Goal: Transaction & Acquisition: Purchase product/service

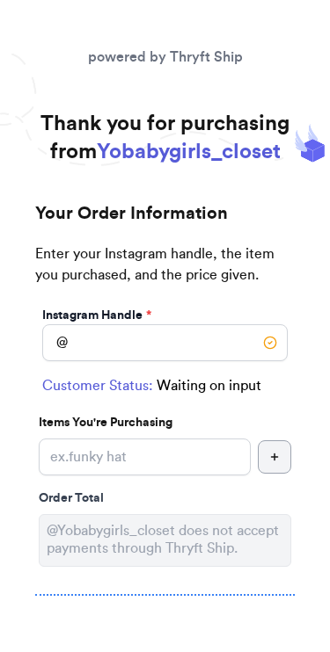
scroll to position [78, 0]
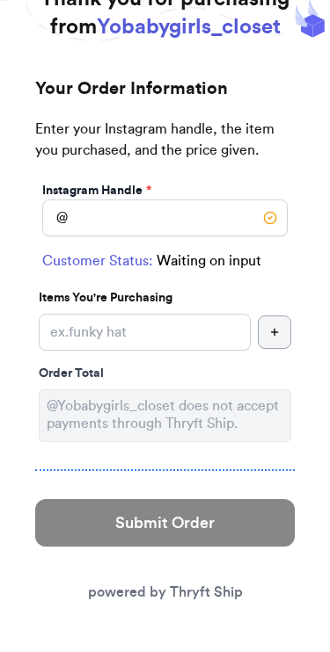
click at [223, 558] on link "powered by Thryft Ship" at bounding box center [165, 592] width 155 height 14
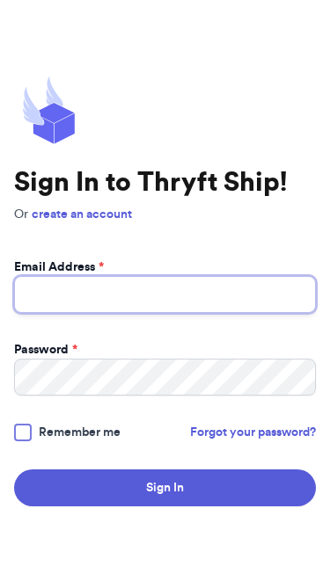
click at [133, 276] on input "Email Address *" at bounding box center [164, 294] width 301 height 37
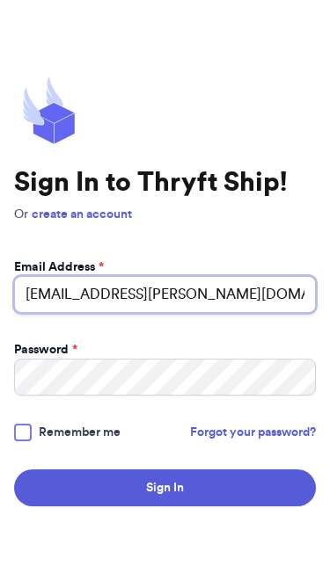
type input "[EMAIL_ADDRESS][PERSON_NAME][DOMAIN_NAME]"
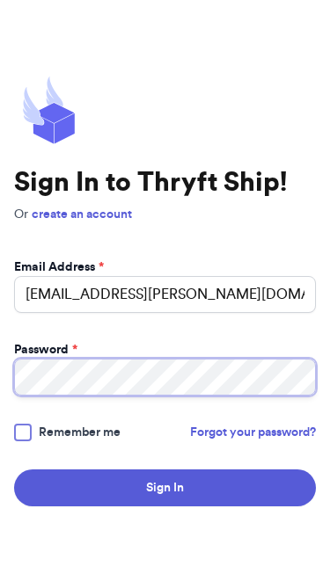
click at [164, 487] on button "Sign In" at bounding box center [164, 487] width 301 height 37
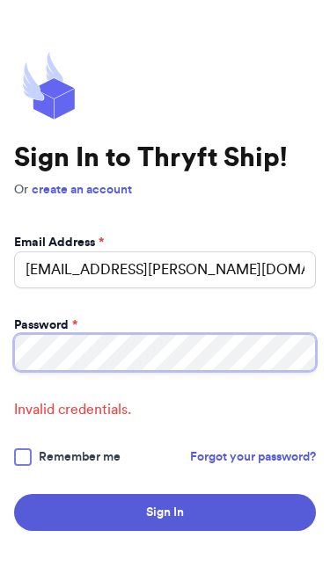
click at [164, 511] on button "Sign In" at bounding box center [164, 512] width 301 height 37
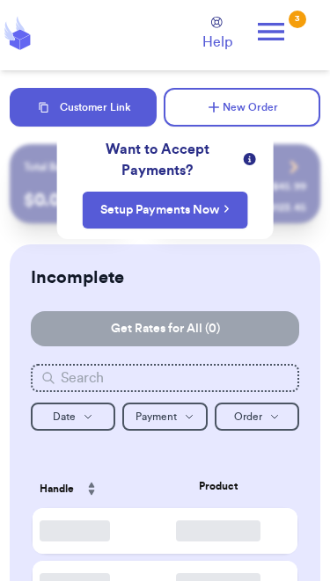
checkbox input "false"
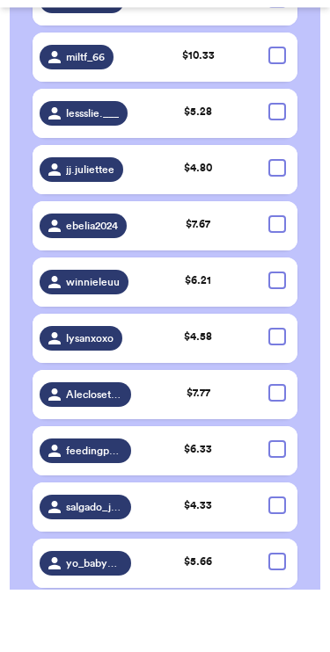
scroll to position [2783, 0]
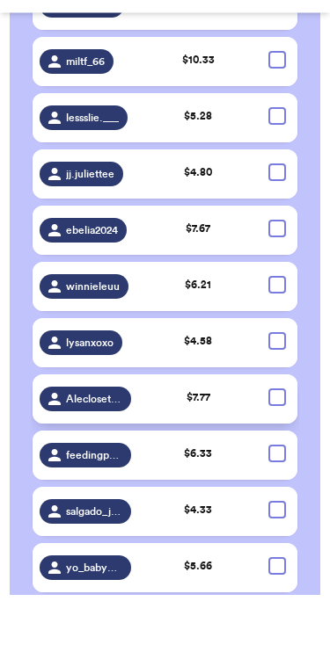
click at [277, 446] on div at bounding box center [277, 455] width 18 height 18
click at [277, 446] on input "checkbox" at bounding box center [276, 446] width 1 height 1
checkbox input "true"
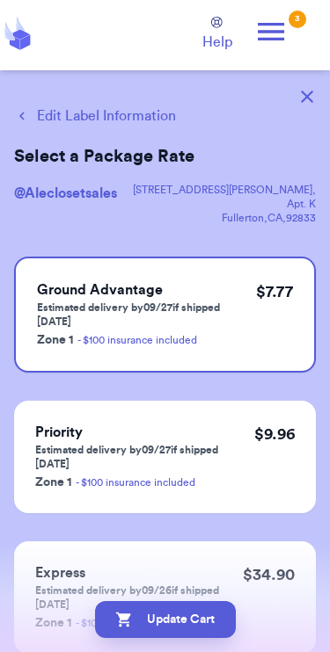
click at [304, 96] on icon "button" at bounding box center [307, 97] width 12 height 12
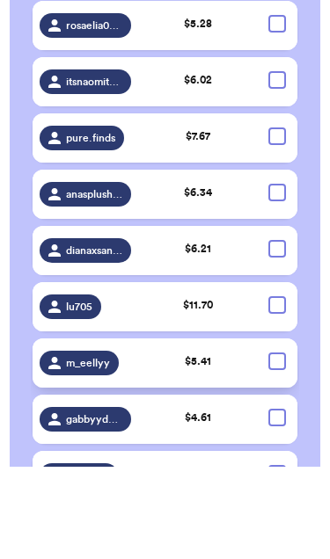
scroll to position [1189, 0]
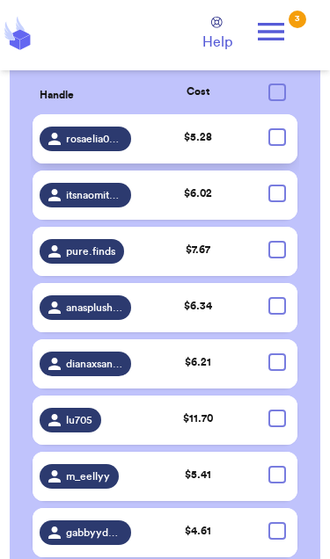
click at [279, 146] on div at bounding box center [277, 137] width 18 height 18
click at [277, 128] on input "checkbox" at bounding box center [276, 127] width 1 height 1
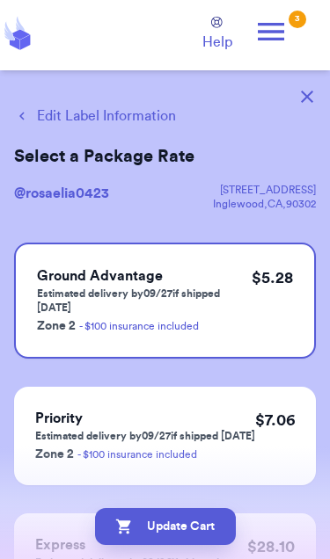
click at [301, 96] on icon "button" at bounding box center [307, 97] width 12 height 12
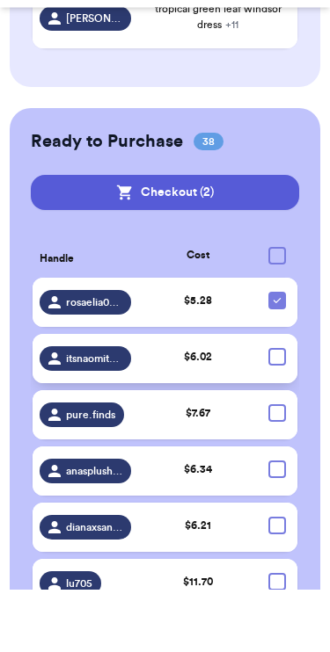
scroll to position [980, 0]
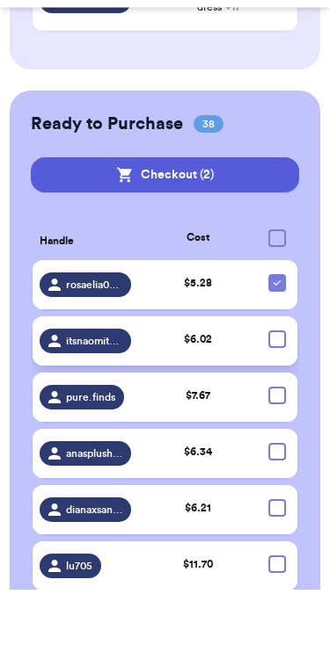
click at [279, 394] on div at bounding box center [277, 403] width 18 height 18
click at [277, 393] on input "checkbox" at bounding box center [276, 393] width 1 height 1
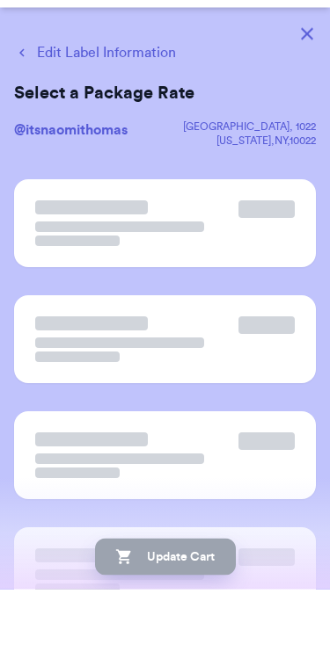
scroll to position [0, 0]
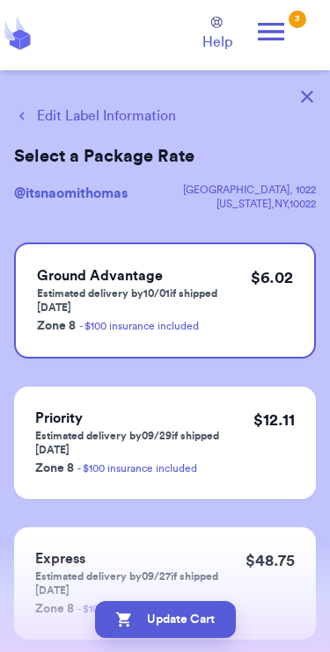
click at [309, 92] on icon "button" at bounding box center [307, 97] width 12 height 12
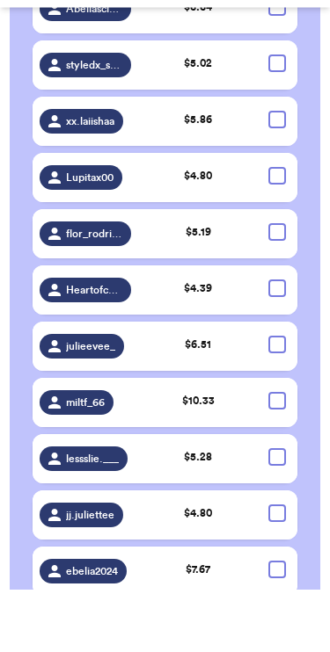
scroll to position [2841, 0]
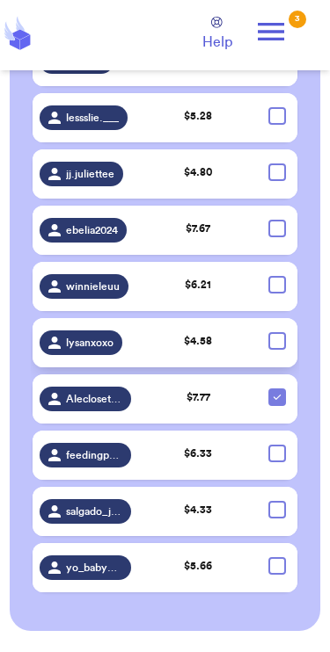
click at [279, 350] on div at bounding box center [277, 341] width 18 height 18
click at [277, 332] on input "checkbox" at bounding box center [276, 331] width 1 height 1
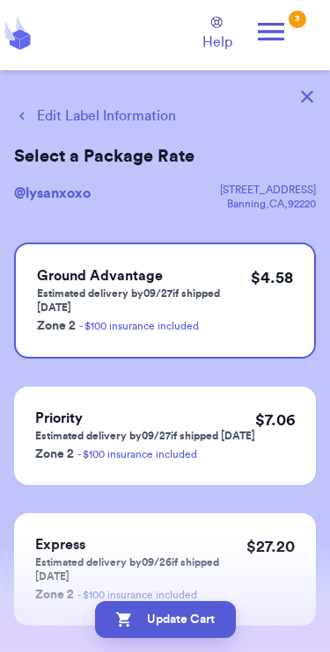
click at [313, 91] on button "button" at bounding box center [306, 96] width 39 height 39
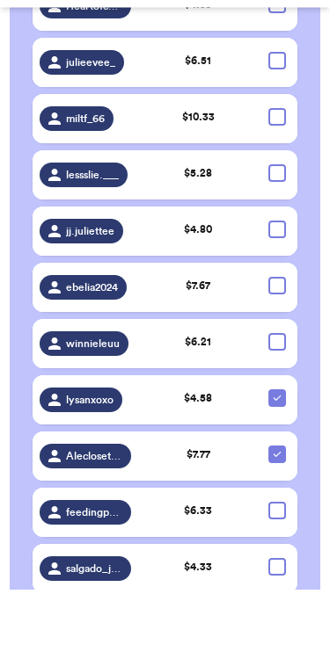
scroll to position [2722, 0]
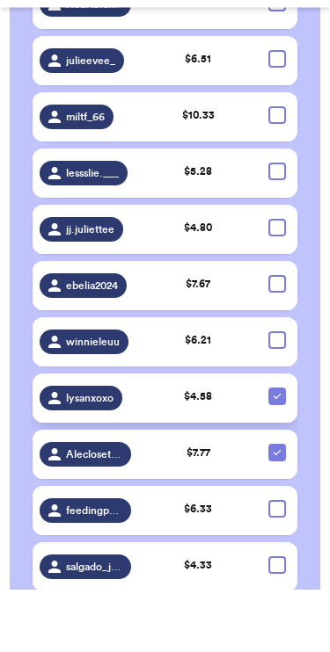
click at [276, 453] on icon at bounding box center [277, 460] width 14 height 14
click at [276, 450] on input "checkbox" at bounding box center [276, 450] width 1 height 1
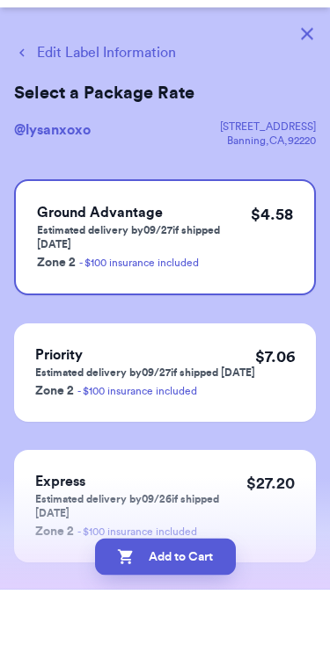
scroll to position [0, 0]
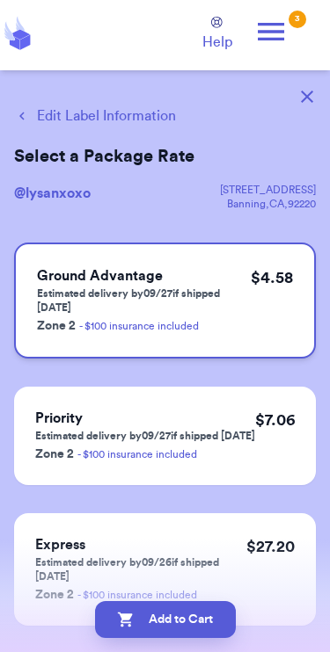
click at [287, 301] on div "$ 4.58" at bounding box center [271, 300] width 42 height 70
click at [277, 291] on div "$ 4.58" at bounding box center [271, 300] width 42 height 70
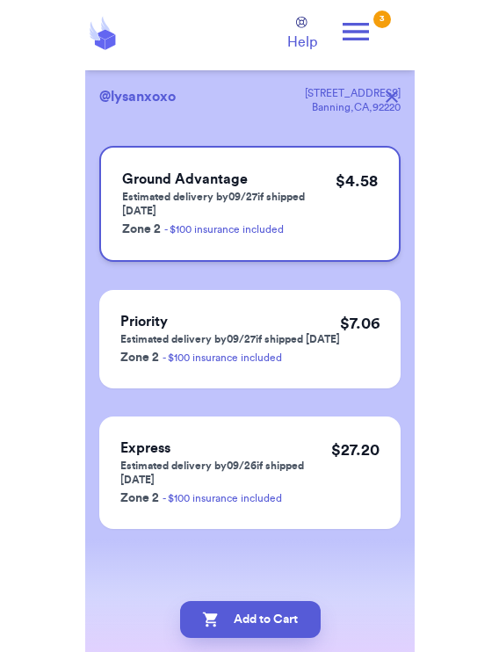
scroll to position [97, 0]
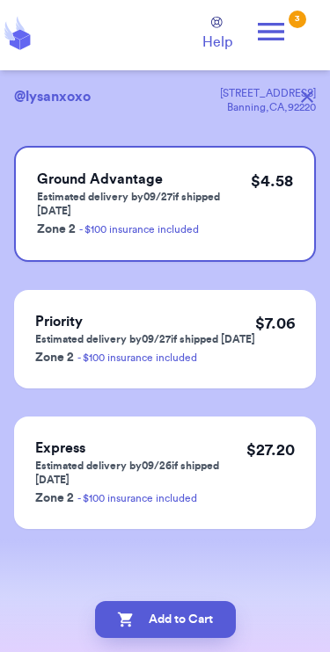
click at [213, 563] on div "Edit Label Information Select a Package Rate @ lysanxoxo [STREET_ADDRESS] Groun…" at bounding box center [165, 313] width 330 height 678
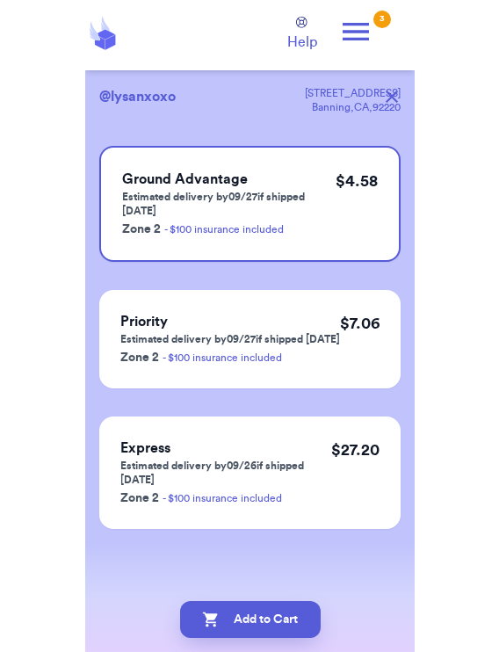
scroll to position [69, 0]
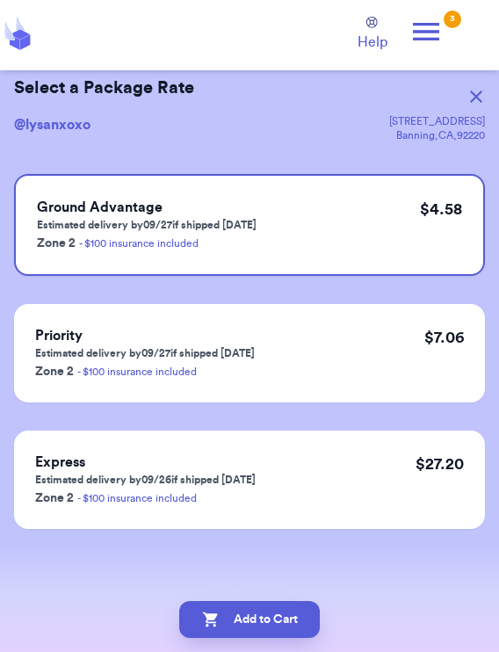
click at [329, 580] on div "Add to Cart" at bounding box center [249, 619] width 499 height 65
click at [329, 340] on div "Priority Estimated delivery by 09/27 if shipped [DATE] Zone 2 - $100 insurance …" at bounding box center [249, 353] width 471 height 98
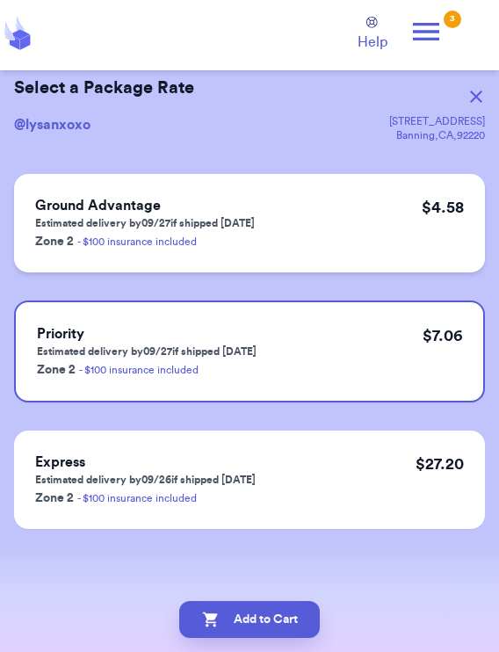
click at [329, 233] on div "$ 4.58" at bounding box center [443, 223] width 42 height 56
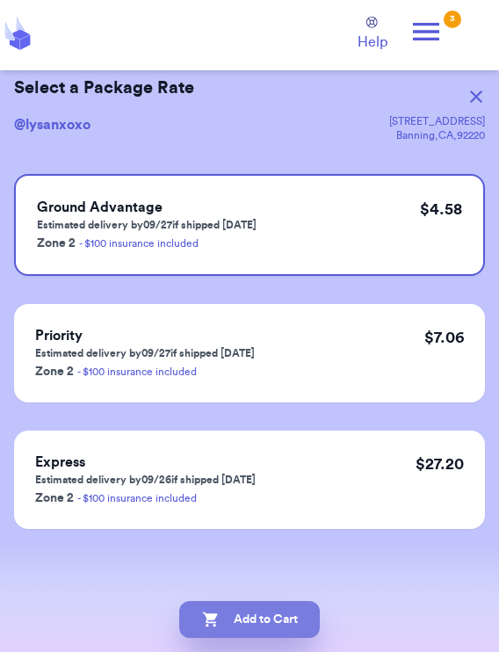
click at [292, 580] on button "Add to Cart" at bounding box center [249, 619] width 141 height 37
checkbox input "true"
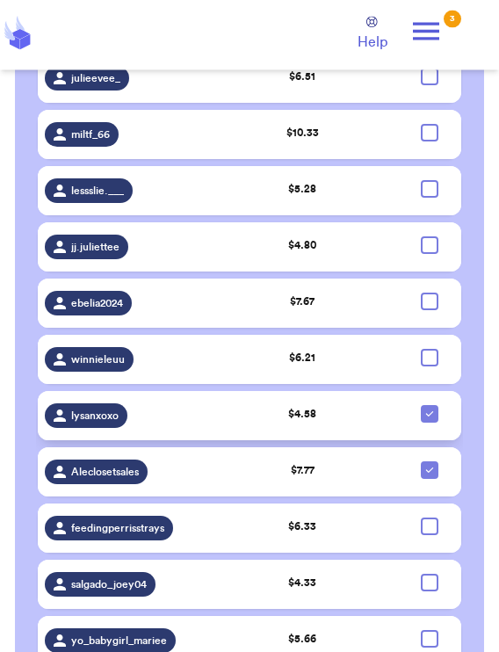
scroll to position [2830, 0]
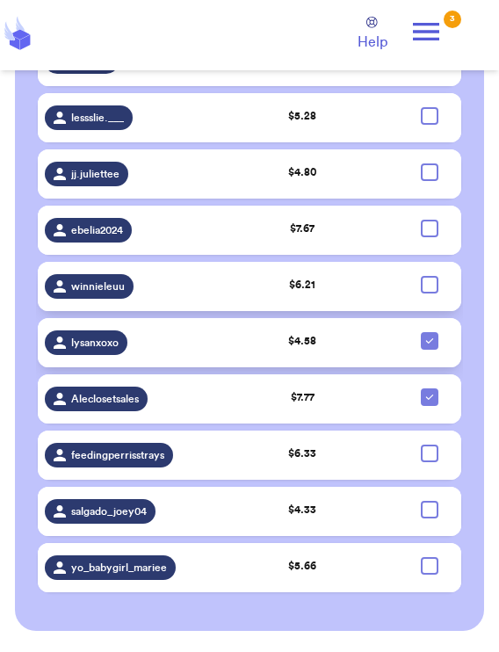
click at [329, 291] on div at bounding box center [430, 285] width 18 height 18
click at [329, 276] on input "checkbox" at bounding box center [429, 275] width 1 height 1
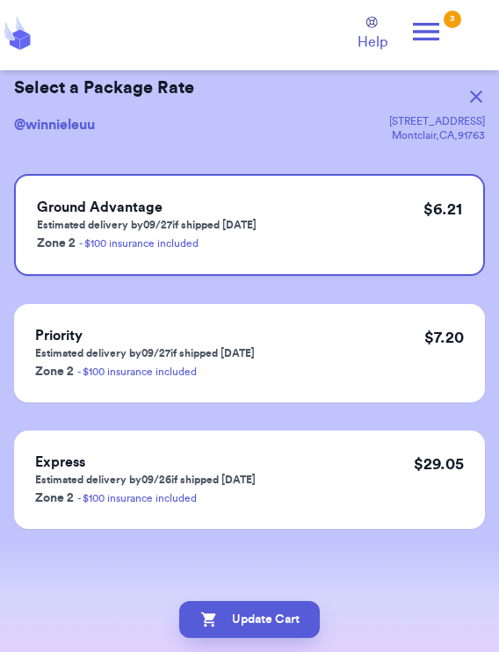
scroll to position [0, 0]
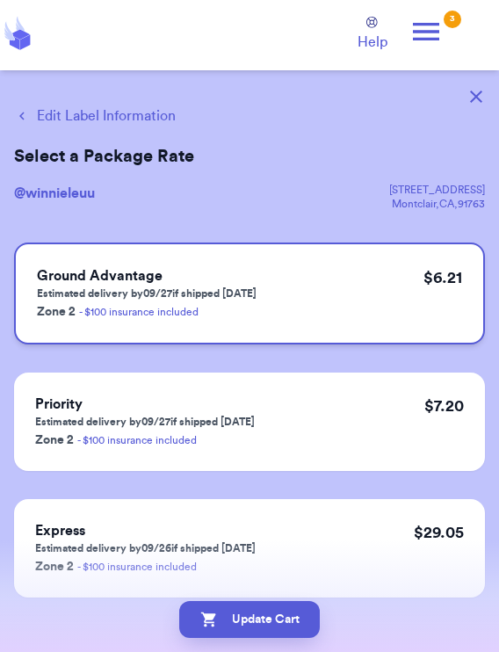
click at [329, 298] on div "$ 6.21" at bounding box center [443, 293] width 39 height 56
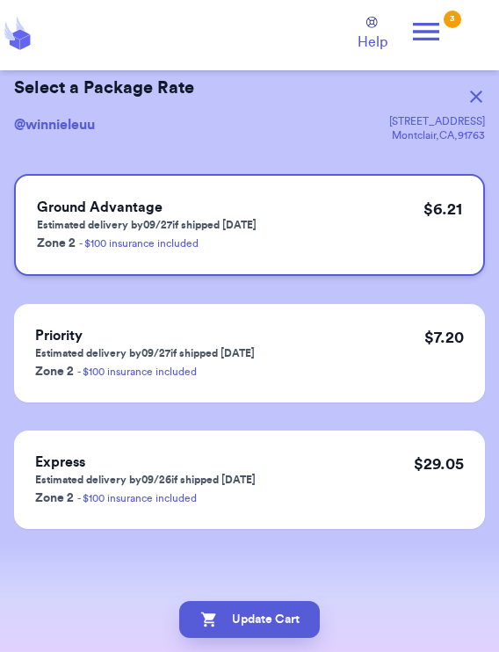
scroll to position [69, 0]
click at [289, 580] on button "Update Cart" at bounding box center [249, 619] width 141 height 37
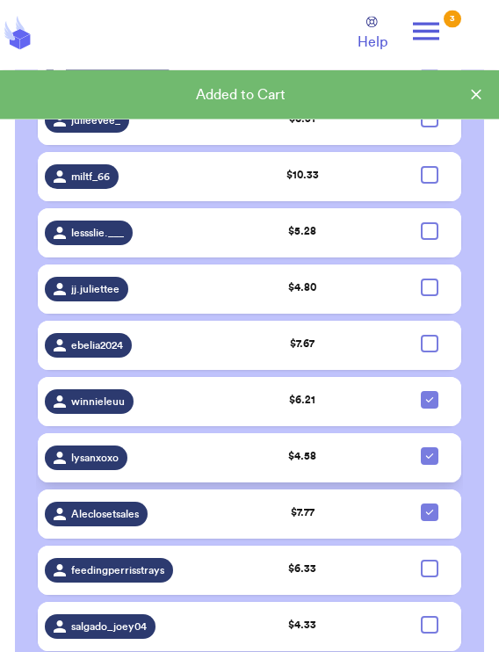
scroll to position [2715, 0]
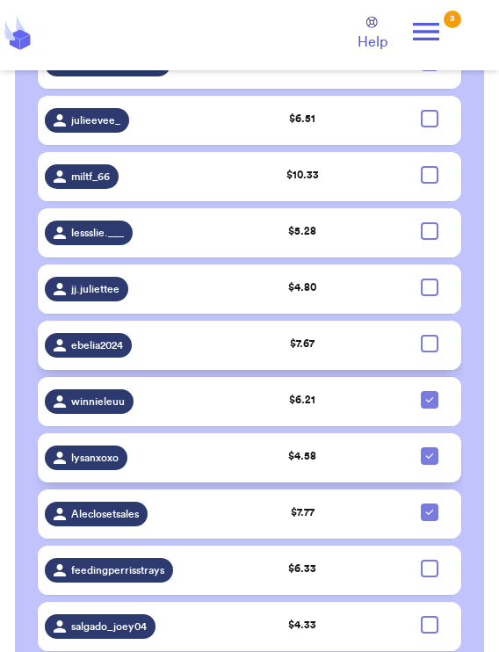
click at [329, 352] on div at bounding box center [430, 344] width 18 height 18
click at [329, 335] on input "checkbox" at bounding box center [429, 334] width 1 height 1
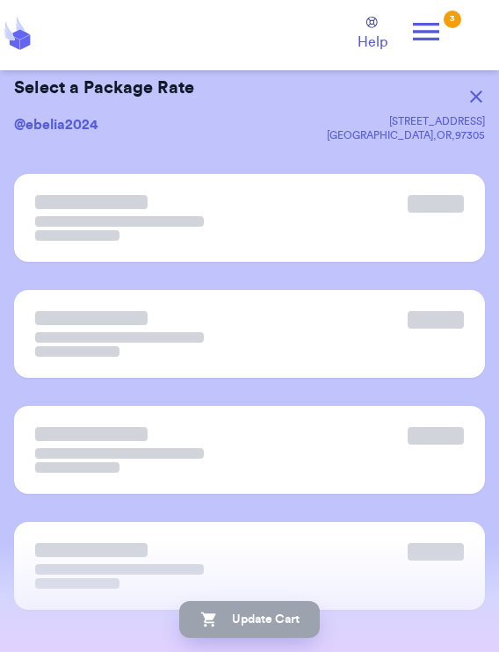
scroll to position [0, 0]
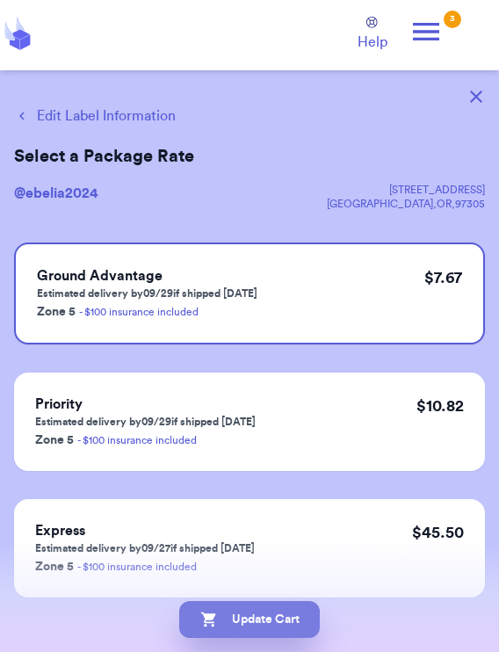
click at [299, 580] on button "Update Cart" at bounding box center [249, 619] width 141 height 37
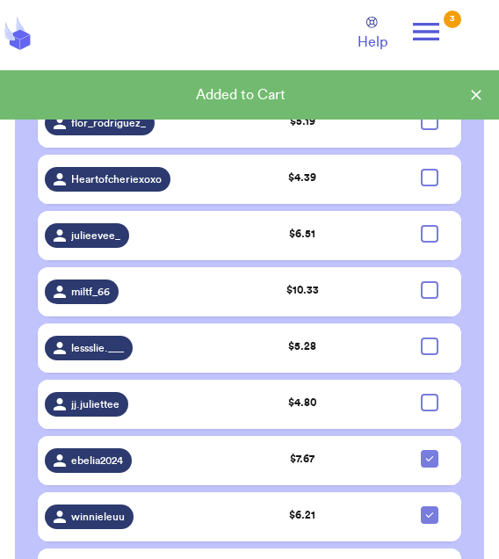
scroll to position [2599, 0]
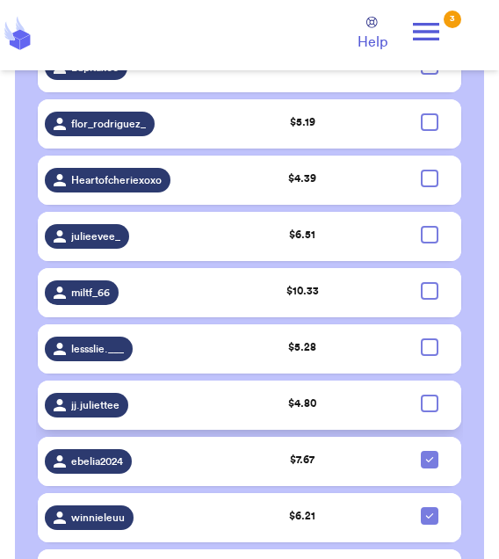
click at [329, 409] on div at bounding box center [430, 404] width 18 height 18
click at [329, 395] on input "checkbox" at bounding box center [429, 394] width 1 height 1
checkbox input "true"
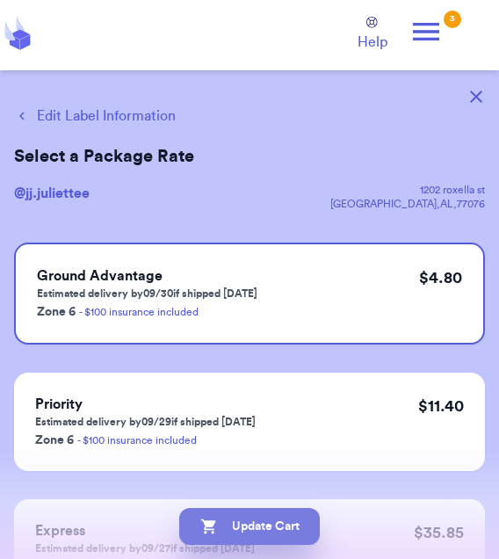
click at [308, 529] on button "Update Cart" at bounding box center [249, 526] width 141 height 37
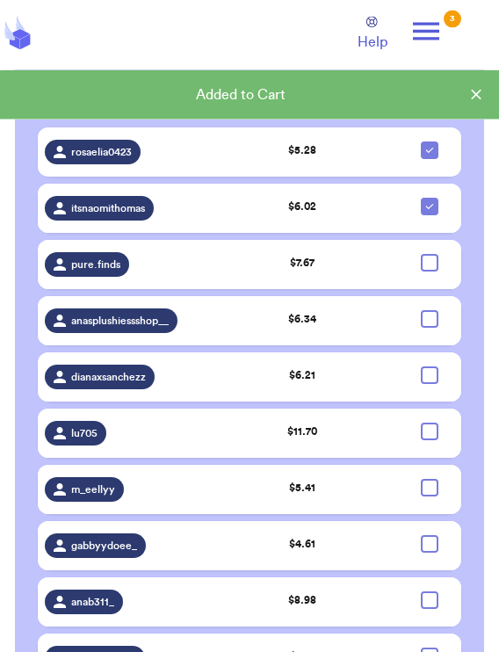
scroll to position [1167, 0]
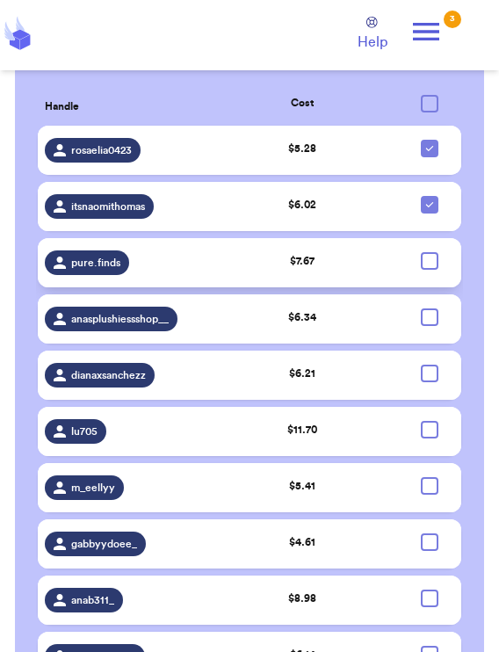
click at [329, 269] on div at bounding box center [430, 261] width 18 height 18
click at [329, 252] on input "checkbox" at bounding box center [429, 251] width 1 height 1
checkbox input "true"
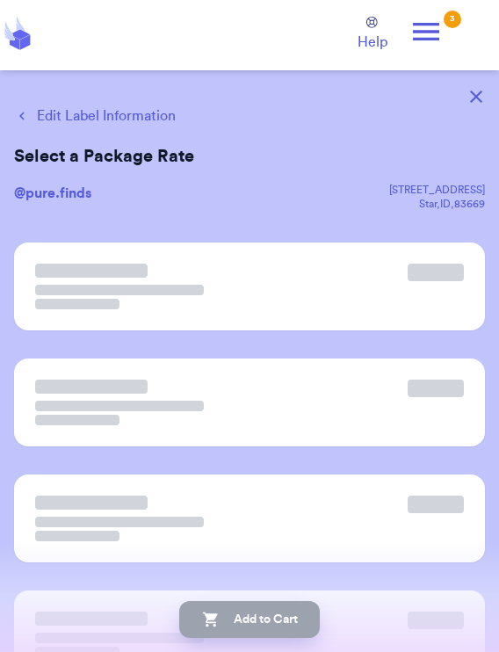
scroll to position [0, 0]
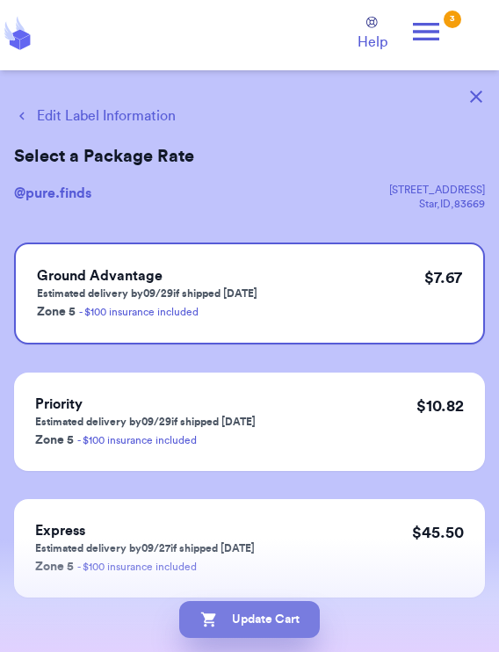
click at [293, 580] on button "Update Cart" at bounding box center [249, 619] width 141 height 37
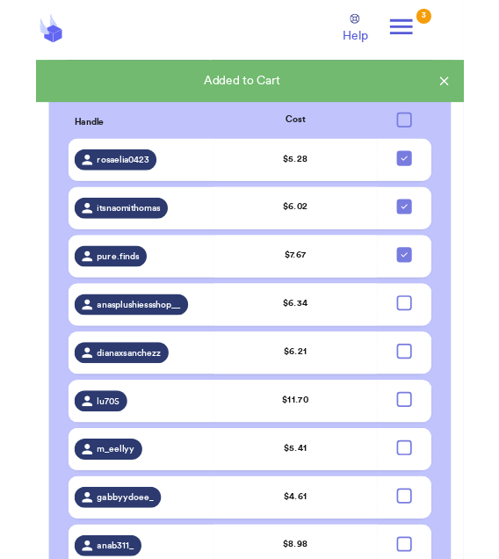
scroll to position [1130, 0]
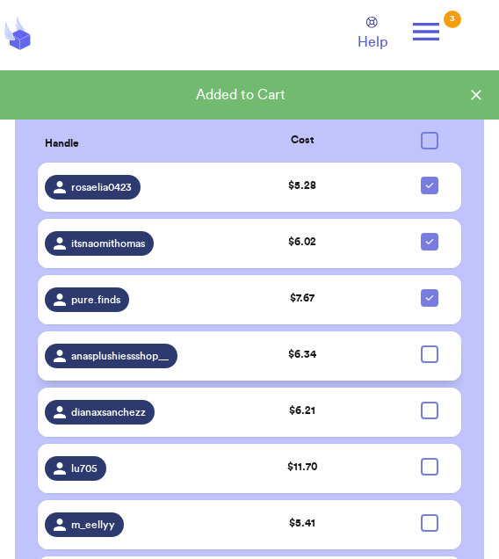
click at [329, 363] on div at bounding box center [430, 354] width 18 height 18
click at [329, 345] on input "checkbox" at bounding box center [429, 344] width 1 height 1
checkbox input "true"
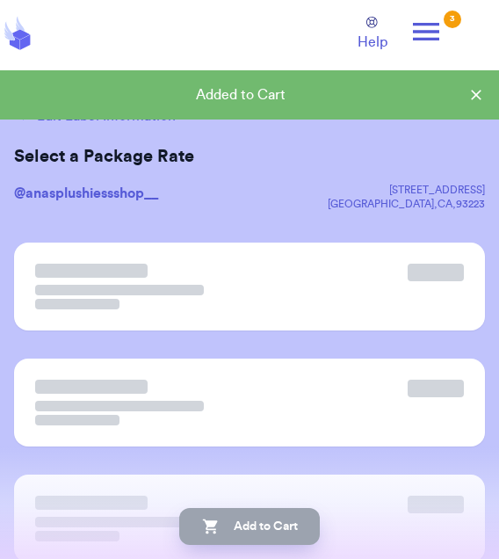
scroll to position [0, 0]
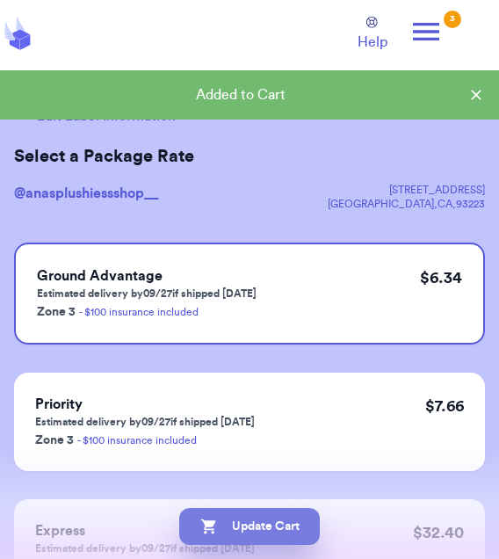
click at [287, 525] on button "Update Cart" at bounding box center [249, 526] width 141 height 37
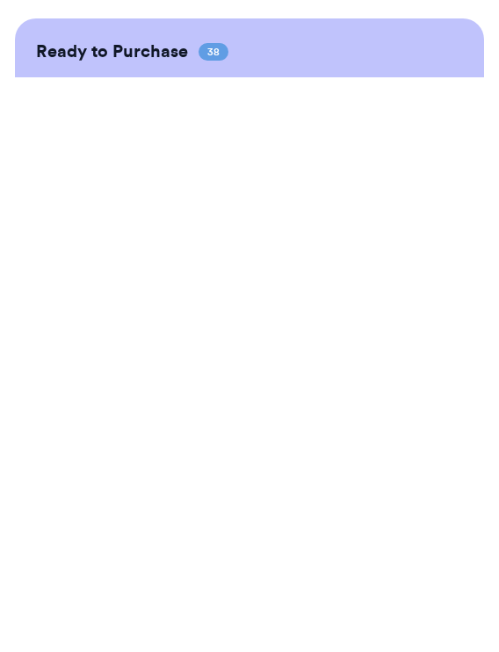
checkbox input "true"
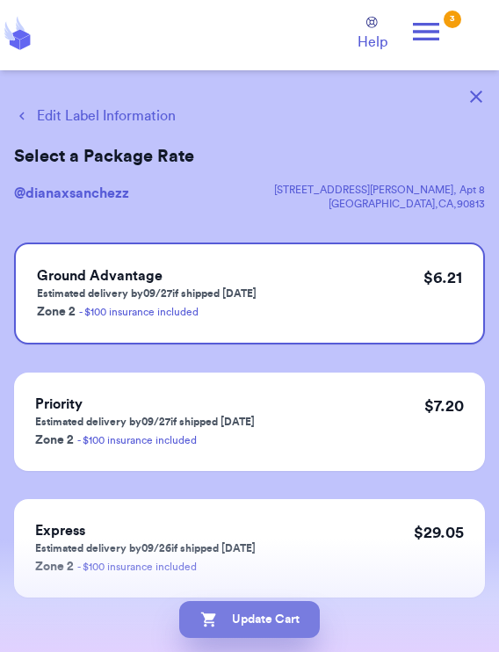
click at [299, 580] on button "Update Cart" at bounding box center [249, 619] width 141 height 37
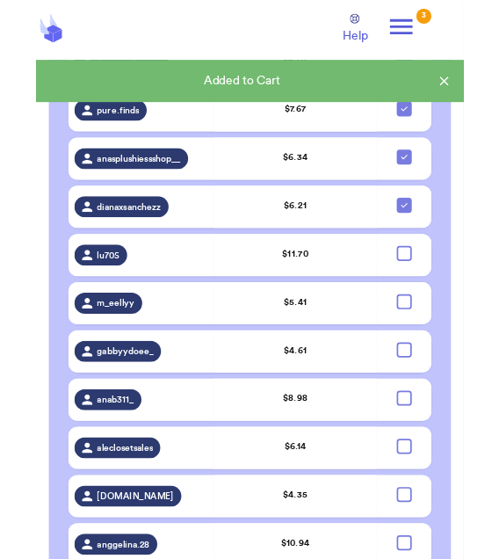
scroll to position [1300, 0]
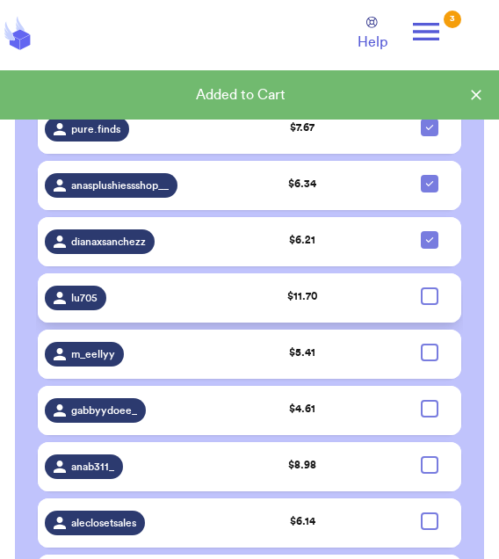
click at [329, 305] on div at bounding box center [430, 296] width 18 height 18
click at [329, 287] on input "checkbox" at bounding box center [429, 286] width 1 height 1
checkbox input "true"
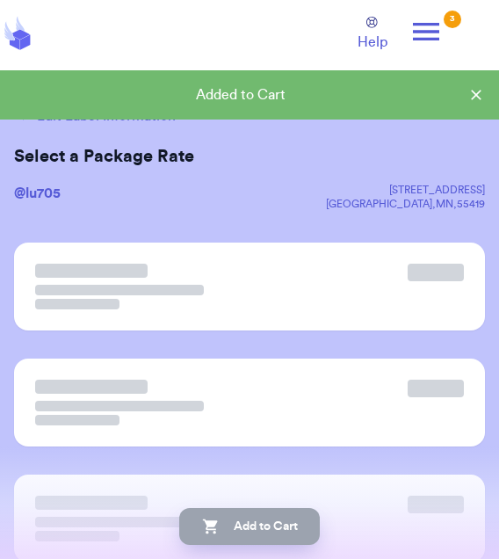
scroll to position [0, 0]
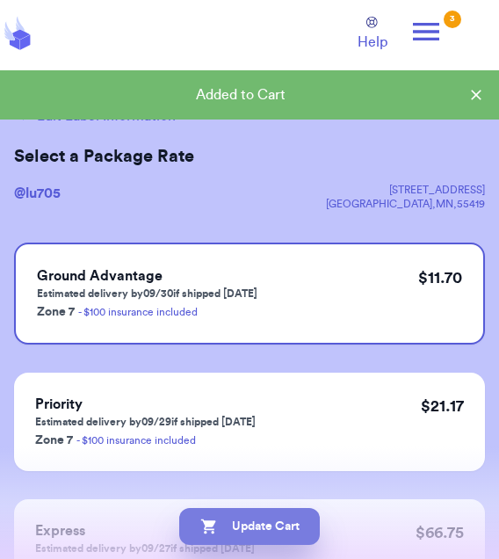
click at [294, 533] on button "Update Cart" at bounding box center [249, 526] width 141 height 37
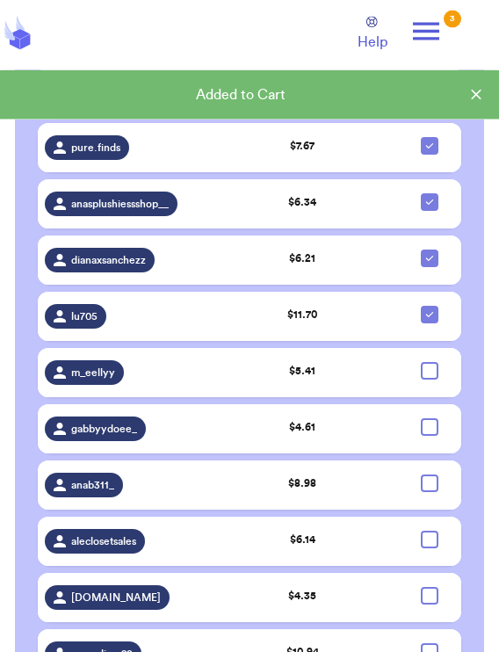
scroll to position [1283, 0]
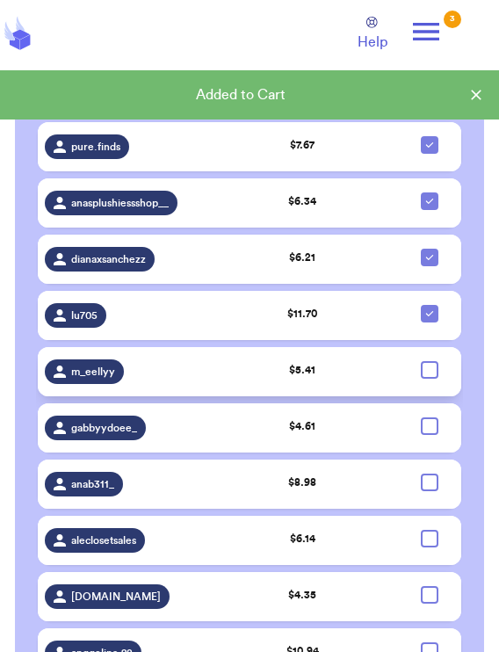
click at [329, 379] on div at bounding box center [430, 370] width 18 height 18
click at [329, 361] on input "checkbox" at bounding box center [429, 360] width 1 height 1
checkbox input "true"
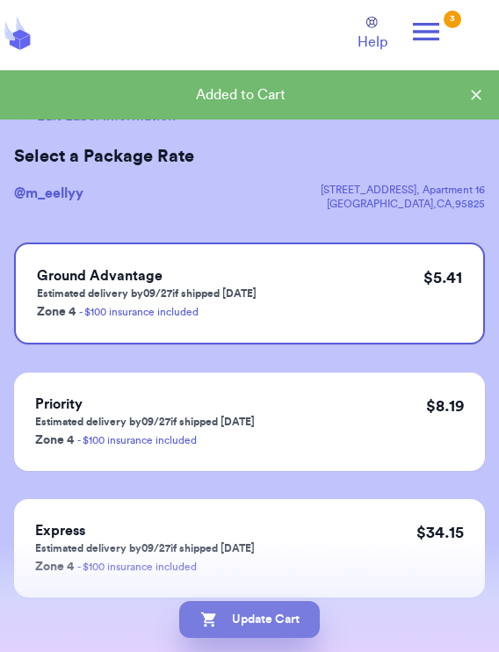
click at [292, 580] on button "Update Cart" at bounding box center [249, 619] width 141 height 37
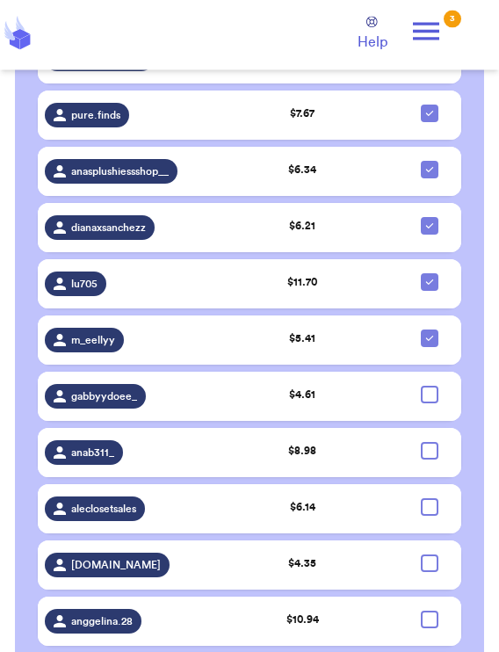
scroll to position [1315, 0]
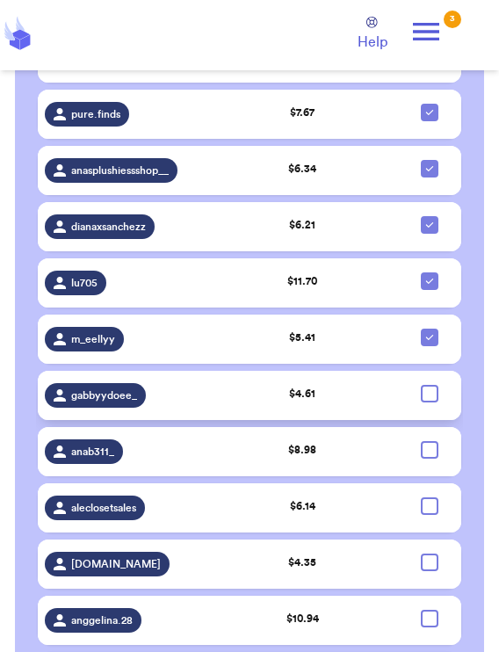
click at [329, 402] on div at bounding box center [430, 394] width 18 height 18
click at [329, 385] on input "checkbox" at bounding box center [429, 384] width 1 height 1
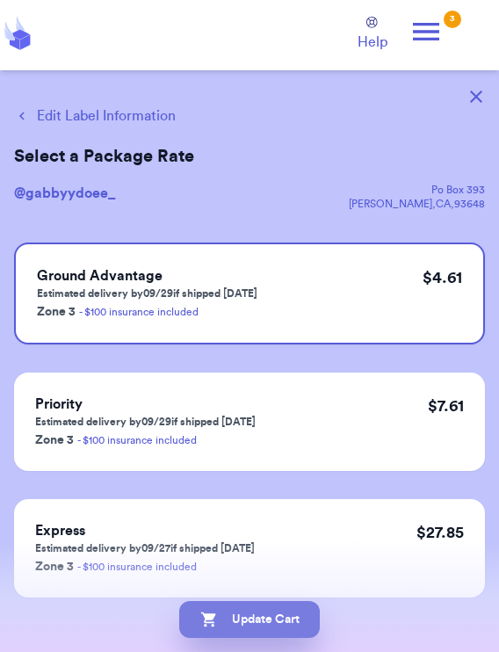
click at [293, 580] on button "Update Cart" at bounding box center [249, 619] width 141 height 37
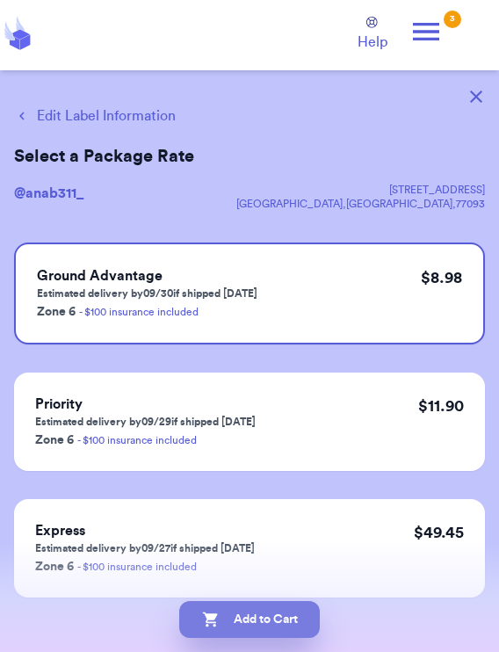
click at [286, 580] on button "Add to Cart" at bounding box center [249, 619] width 141 height 37
checkbox input "true"
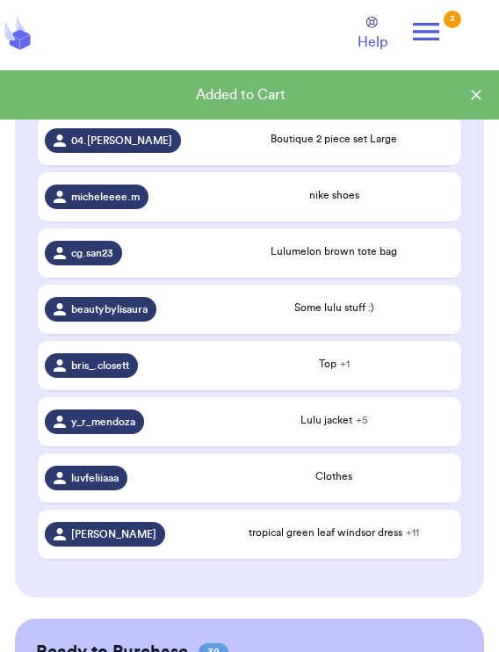
checkbox input "true"
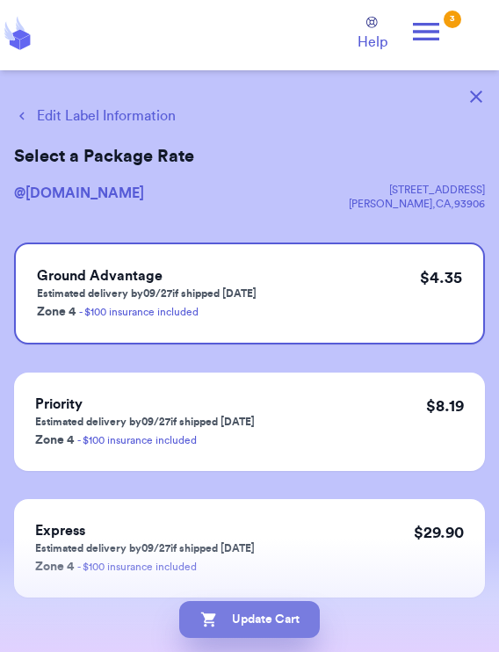
click at [283, 580] on button "Update Cart" at bounding box center [249, 619] width 141 height 37
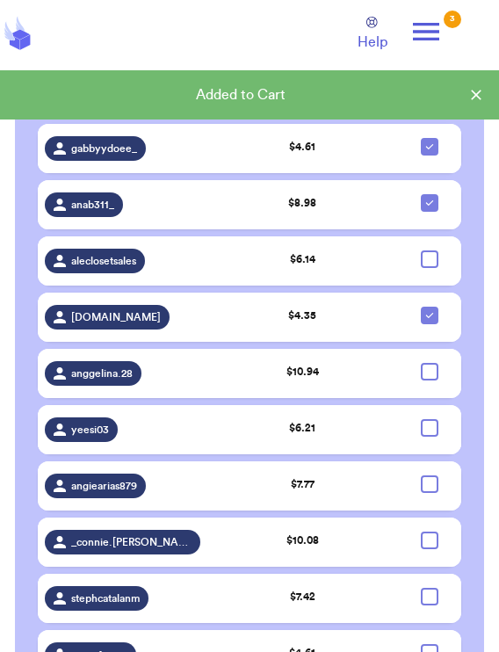
scroll to position [1580, 0]
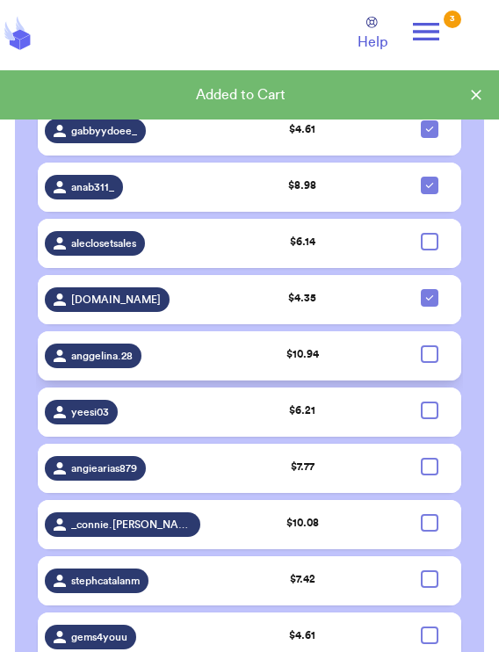
click at [329, 363] on div at bounding box center [430, 354] width 18 height 18
click at [329, 345] on input "checkbox" at bounding box center [429, 344] width 1 height 1
checkbox input "true"
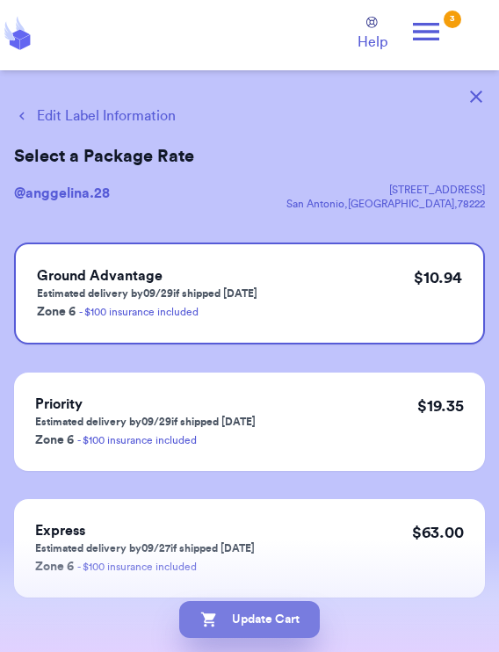
click at [294, 580] on button "Update Cart" at bounding box center [249, 619] width 141 height 37
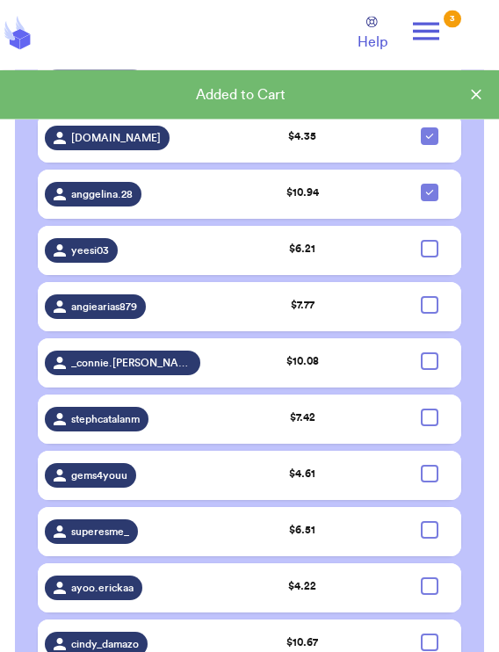
scroll to position [1742, 0]
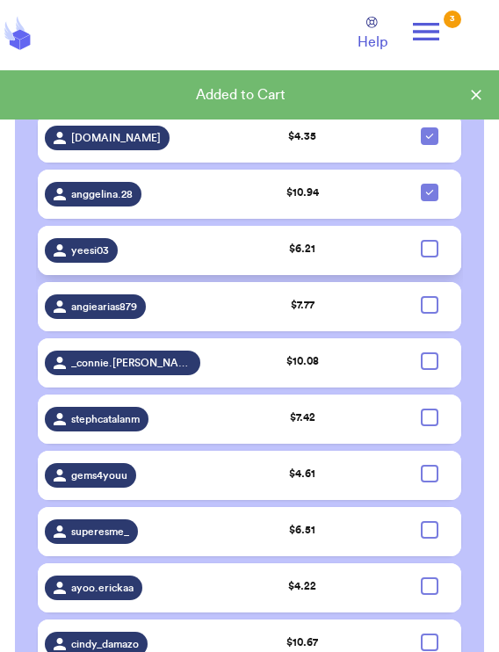
click at [329, 254] on td at bounding box center [429, 250] width 63 height 49
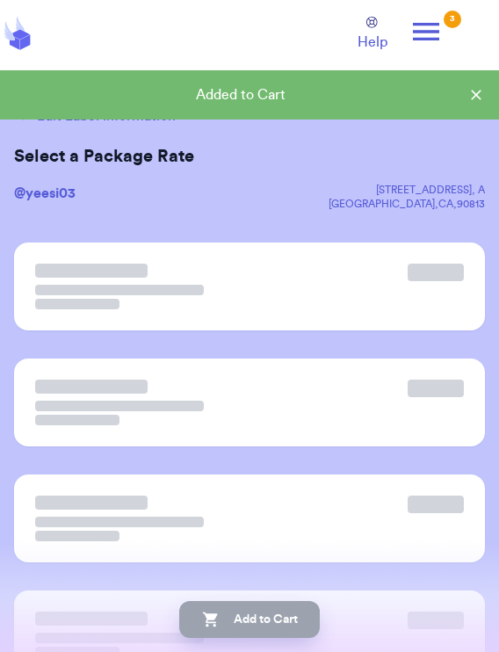
scroll to position [0, 0]
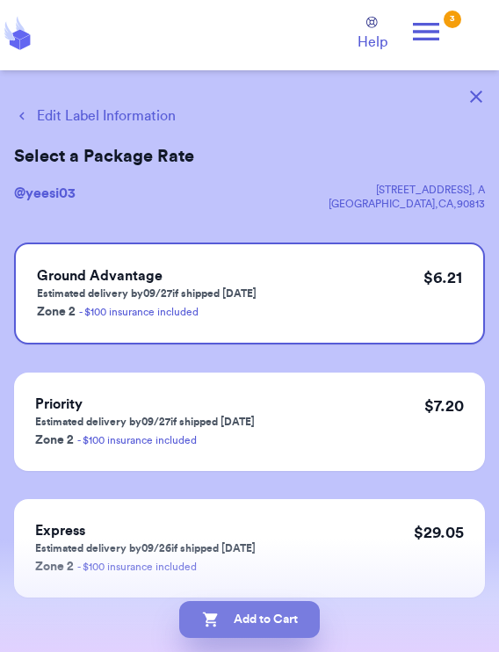
click at [295, 580] on button "Add to Cart" at bounding box center [249, 619] width 141 height 37
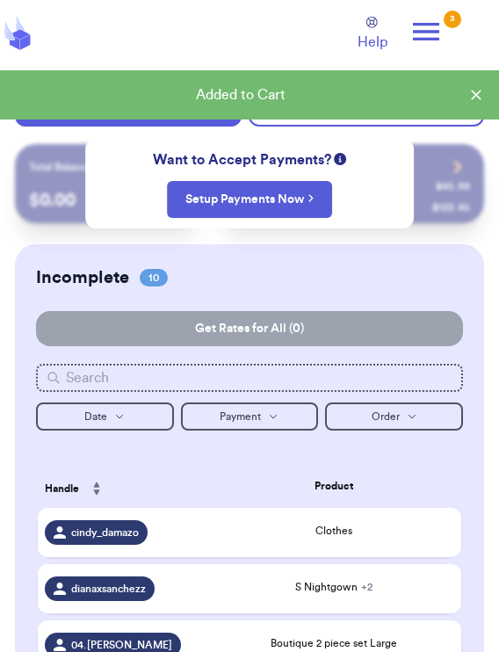
checkbox input "true"
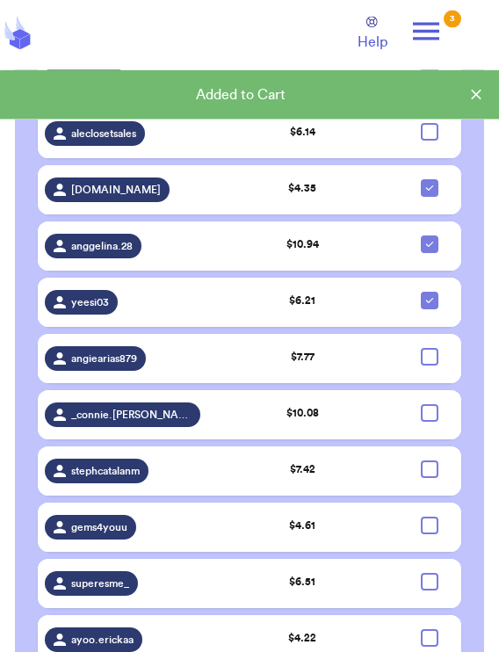
scroll to position [1690, 0]
click at [329, 366] on div at bounding box center [430, 357] width 18 height 18
click at [329, 348] on input "checkbox" at bounding box center [429, 347] width 1 height 1
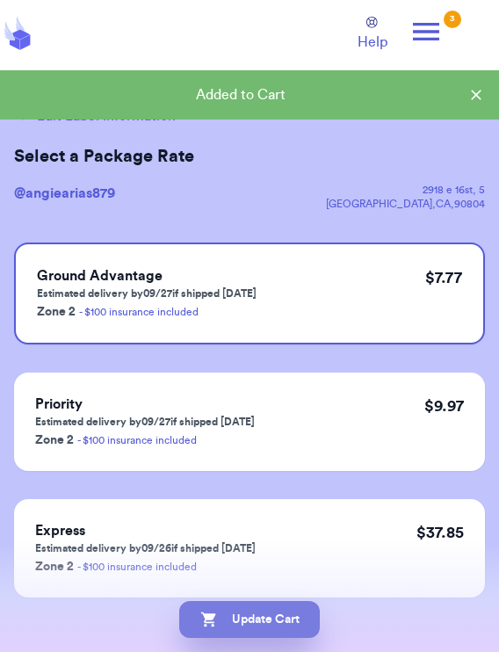
click at [294, 580] on button "Update Cart" at bounding box center [249, 619] width 141 height 37
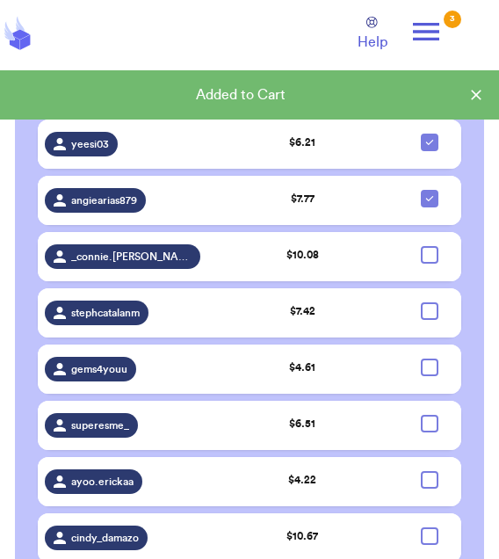
scroll to position [1847, 0]
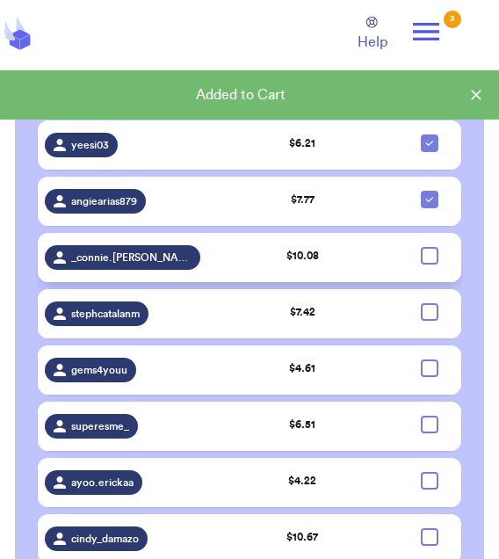
click at [329, 264] on div at bounding box center [430, 256] width 18 height 18
click at [329, 247] on input "checkbox" at bounding box center [429, 246] width 1 height 1
checkbox input "true"
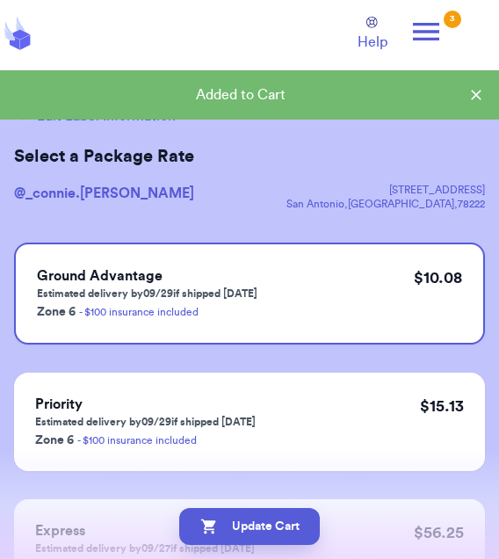
scroll to position [0, 0]
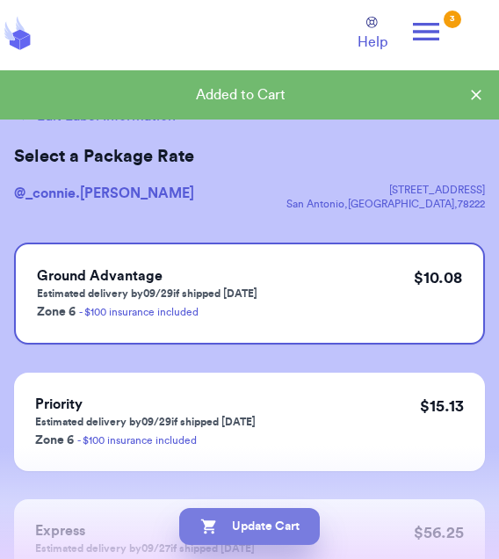
click at [295, 523] on button "Update Cart" at bounding box center [249, 526] width 141 height 37
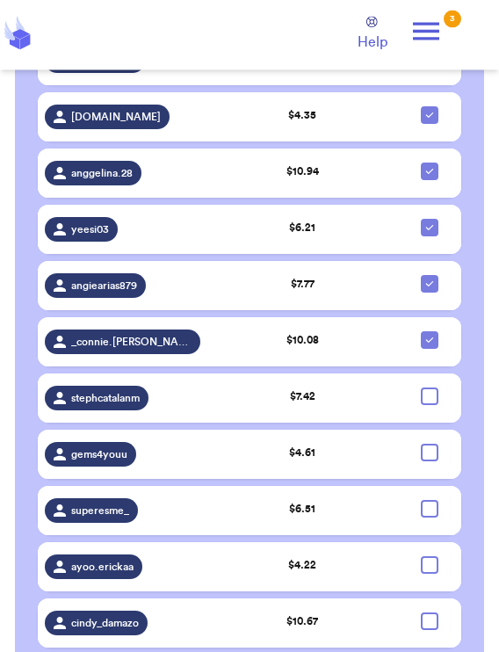
scroll to position [1763, 0]
click at [329, 405] on div at bounding box center [430, 397] width 18 height 18
click at [329, 388] on input "checkbox" at bounding box center [429, 387] width 1 height 1
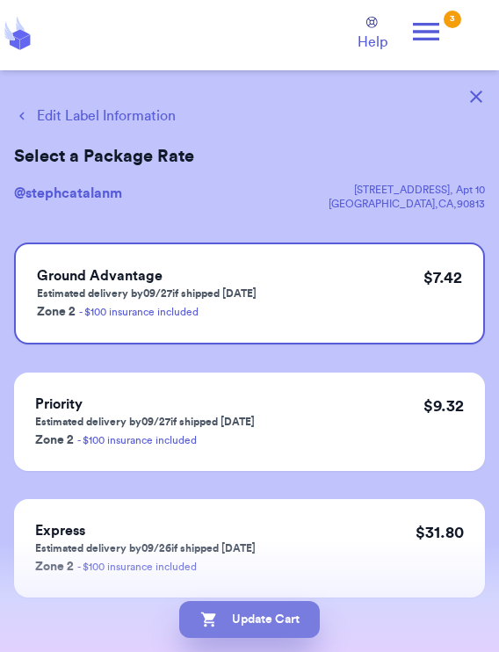
click at [284, 580] on button "Update Cart" at bounding box center [249, 619] width 141 height 37
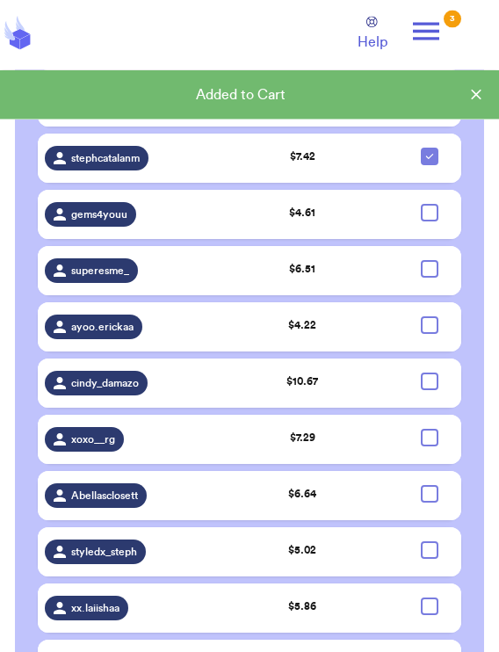
scroll to position [2003, 0]
click at [329, 221] on div at bounding box center [430, 213] width 18 height 18
click at [329, 204] on input "checkbox" at bounding box center [429, 203] width 1 height 1
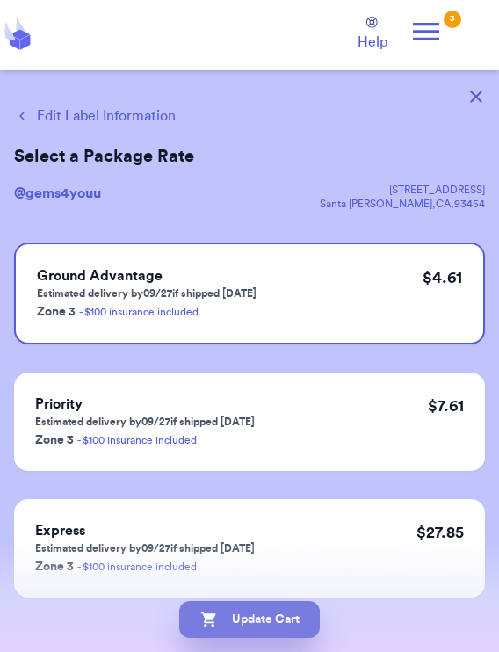
click at [277, 580] on button "Update Cart" at bounding box center [249, 619] width 141 height 37
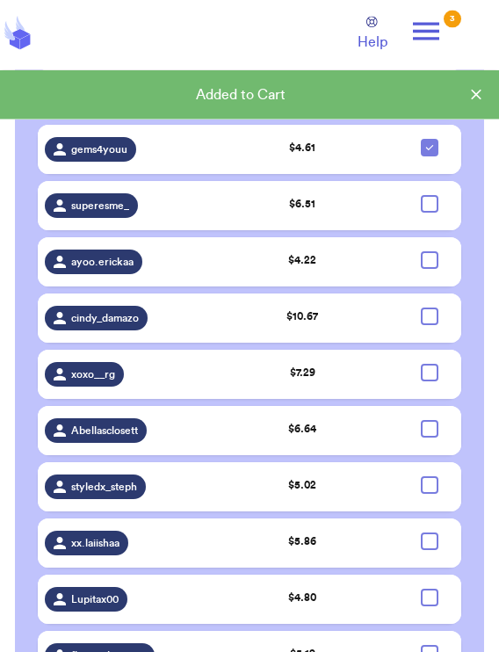
scroll to position [2088, 0]
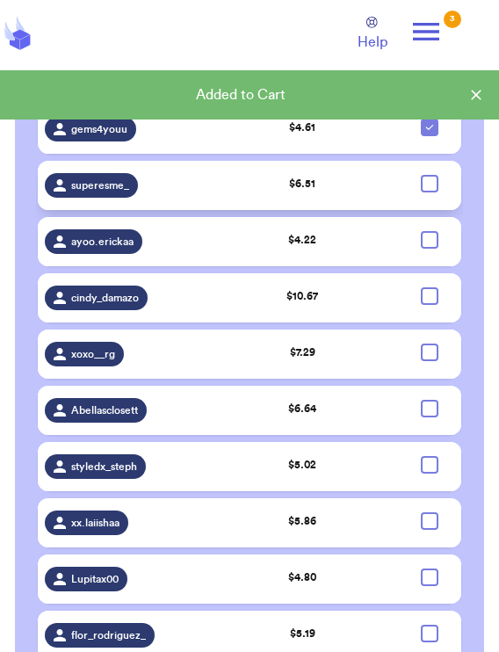
click at [329, 192] on div at bounding box center [430, 184] width 18 height 18
click at [329, 175] on input "checkbox" at bounding box center [429, 174] width 1 height 1
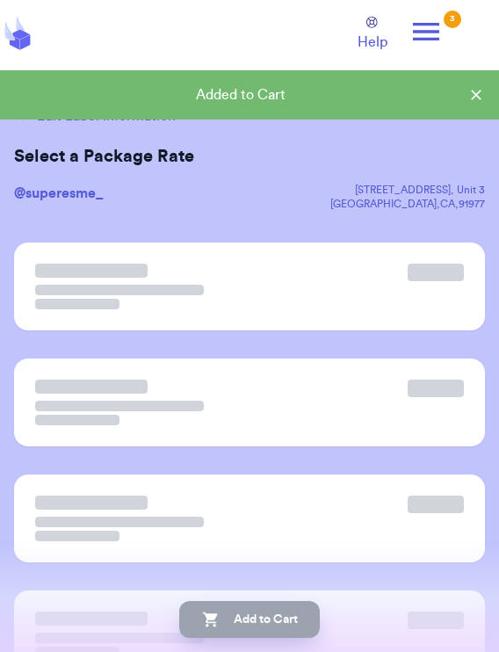
scroll to position [0, 0]
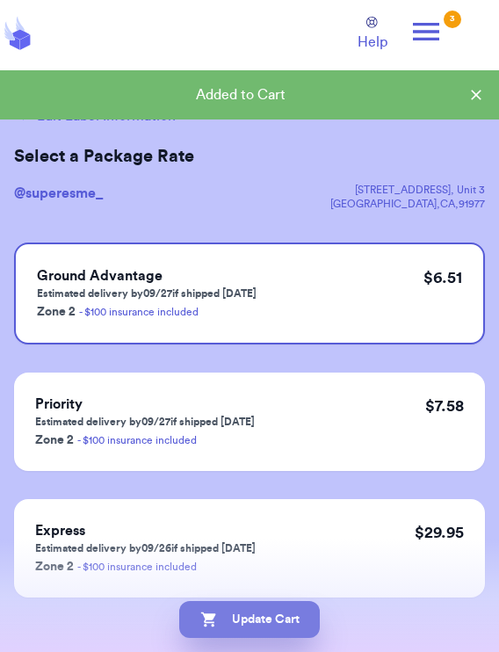
click at [286, 580] on button "Update Cart" at bounding box center [249, 619] width 141 height 37
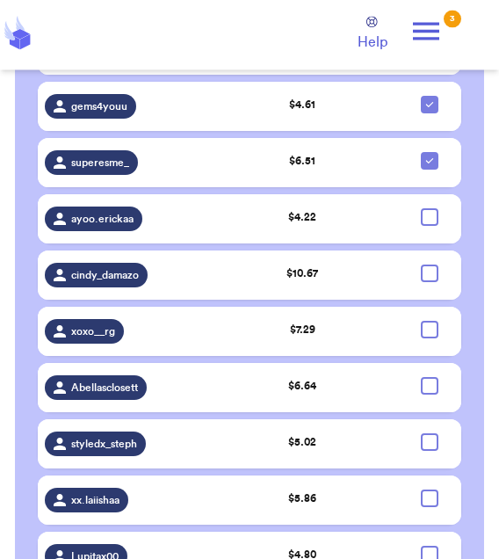
scroll to position [2111, 0]
click at [329, 226] on div at bounding box center [430, 217] width 18 height 18
click at [329, 208] on input "checkbox" at bounding box center [429, 207] width 1 height 1
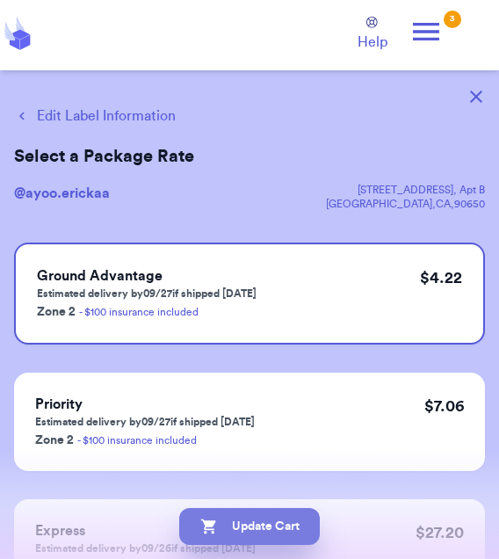
click at [301, 520] on button "Update Cart" at bounding box center [249, 526] width 141 height 37
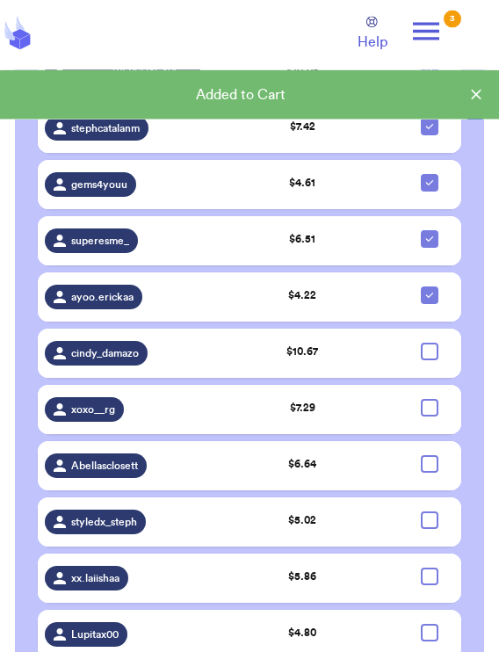
scroll to position [2032, 0]
click at [329, 360] on div at bounding box center [430, 352] width 18 height 18
click at [329, 343] on input "checkbox" at bounding box center [429, 342] width 1 height 1
checkbox input "true"
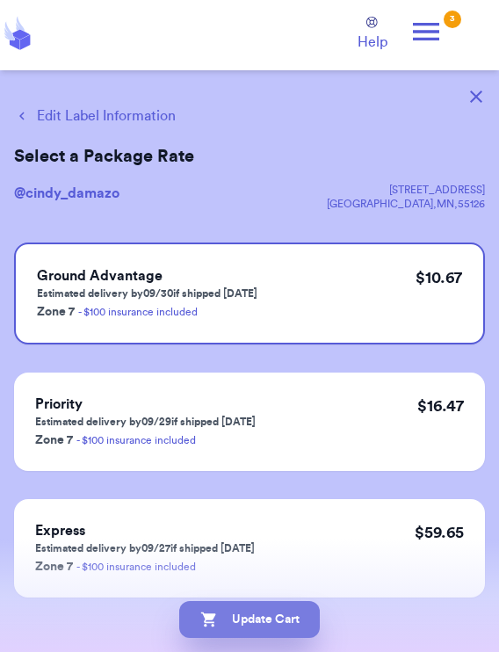
click at [287, 580] on button "Update Cart" at bounding box center [249, 619] width 141 height 37
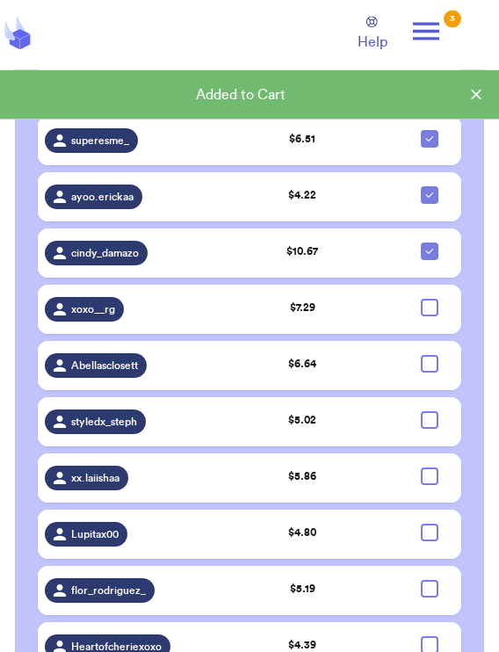
scroll to position [2134, 0]
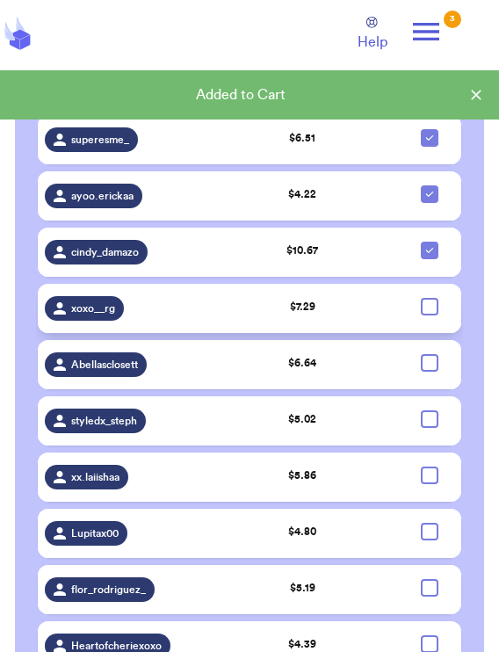
click at [329, 315] on div at bounding box center [430, 307] width 18 height 18
click at [329, 298] on input "checkbox" at bounding box center [429, 297] width 1 height 1
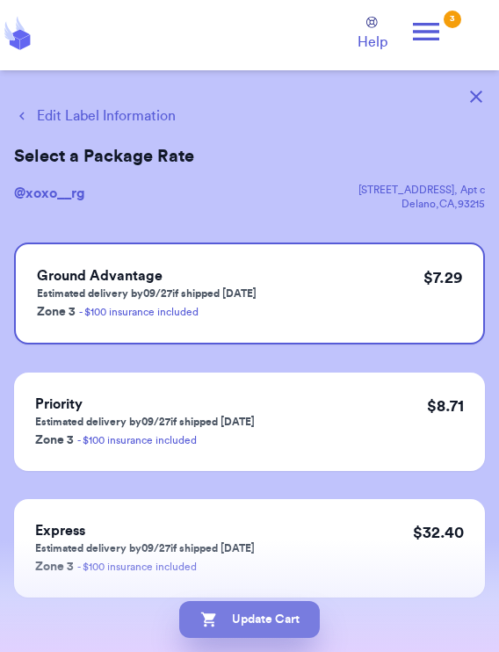
click at [289, 580] on button "Update Cart" at bounding box center [249, 619] width 141 height 37
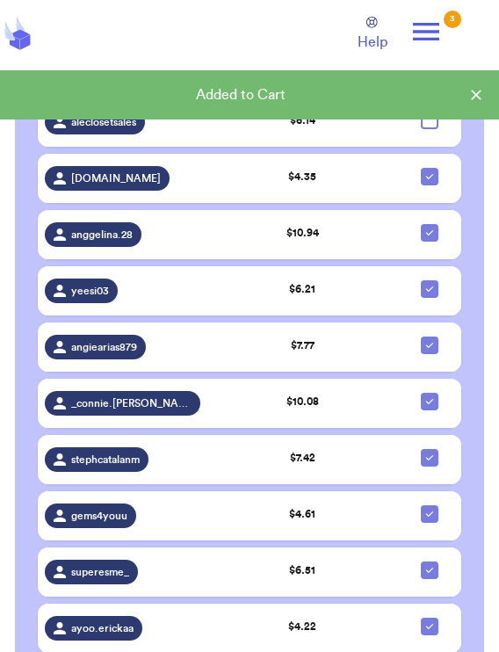
scroll to position [2210, 0]
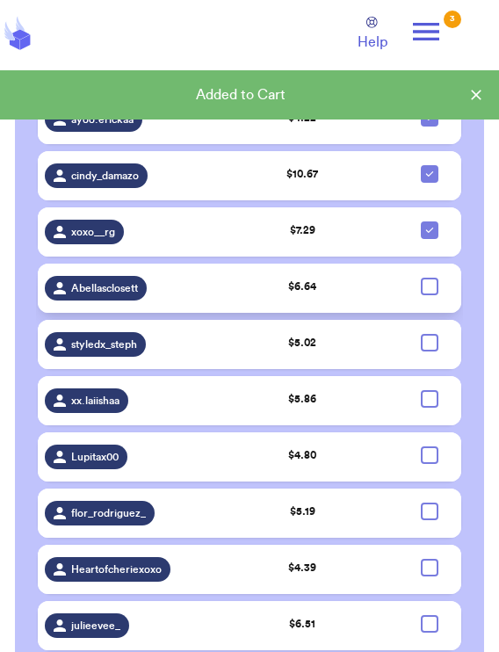
click at [329, 295] on div at bounding box center [430, 287] width 18 height 18
click at [329, 278] on input "checkbox" at bounding box center [429, 277] width 1 height 1
checkbox input "true"
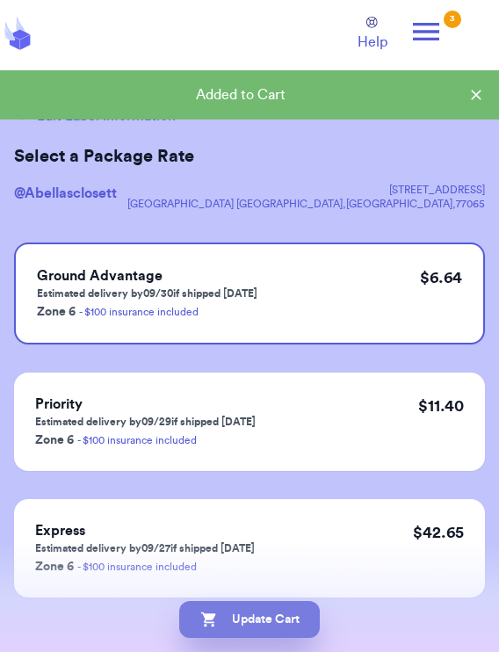
click at [290, 580] on button "Update Cart" at bounding box center [249, 619] width 141 height 37
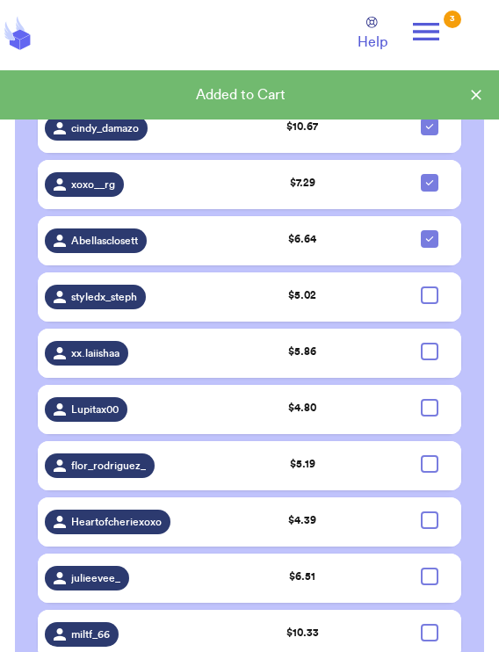
scroll to position [2299, 0]
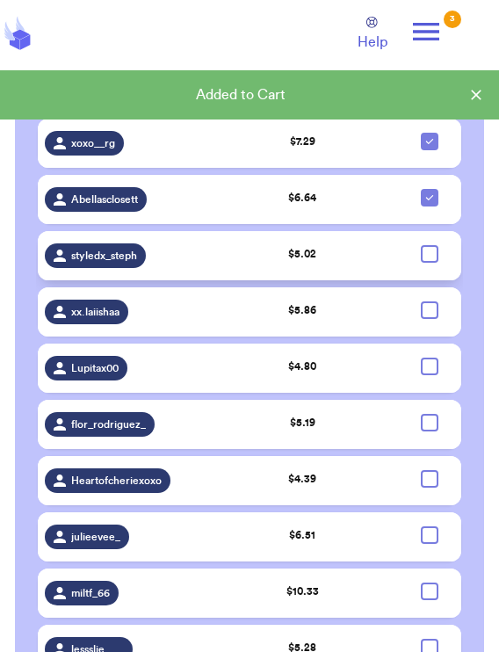
click at [329, 256] on div at bounding box center [430, 254] width 18 height 18
click at [329, 245] on input "checkbox" at bounding box center [429, 244] width 1 height 1
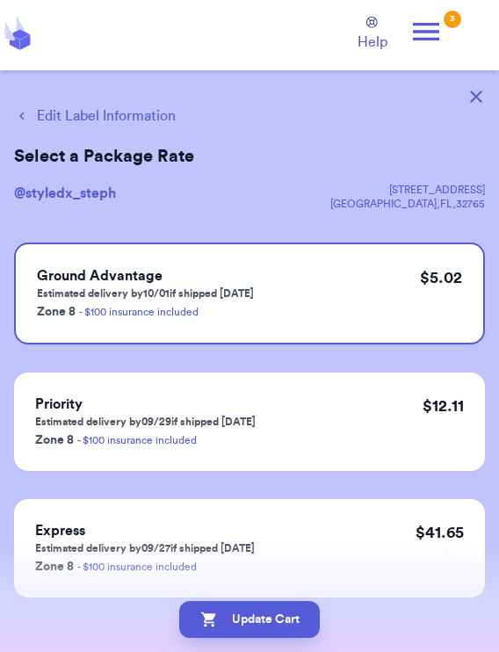
scroll to position [0, 0]
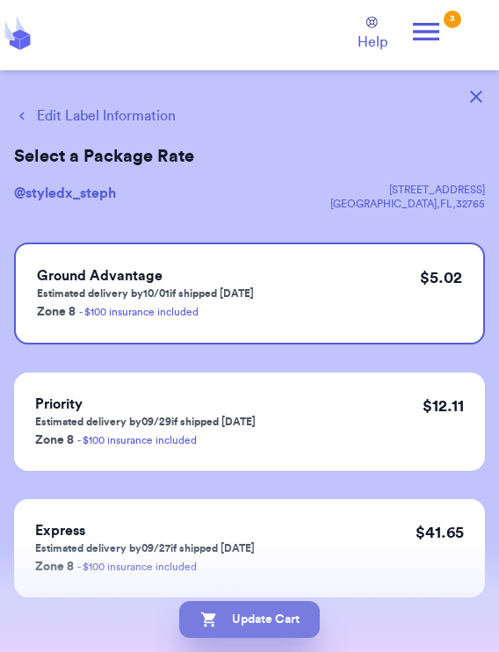
click at [278, 580] on button "Update Cart" at bounding box center [249, 619] width 141 height 37
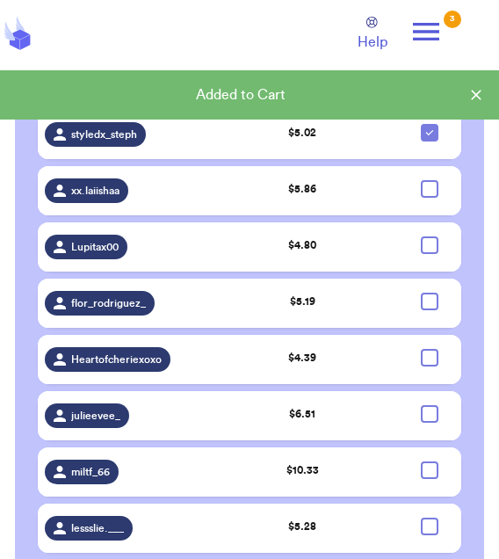
scroll to position [2394, 0]
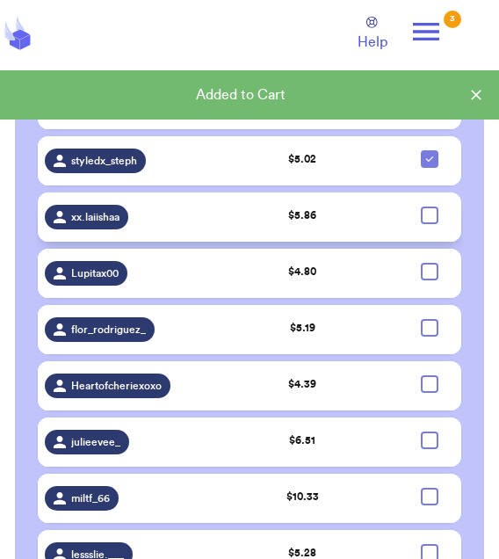
click at [329, 224] on div at bounding box center [430, 215] width 18 height 18
click at [329, 206] on input "checkbox" at bounding box center [429, 206] width 1 height 1
checkbox input "true"
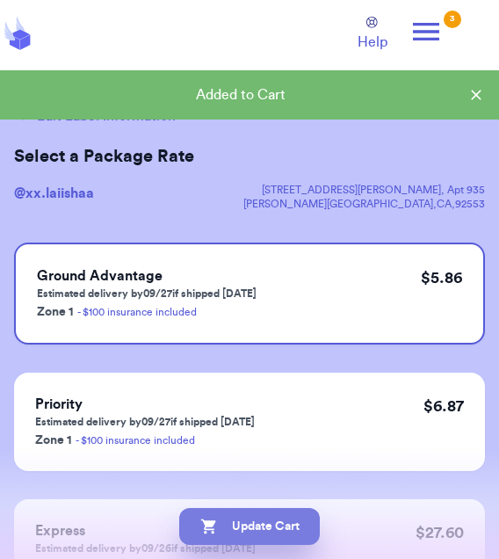
click at [293, 527] on button "Update Cart" at bounding box center [249, 526] width 141 height 37
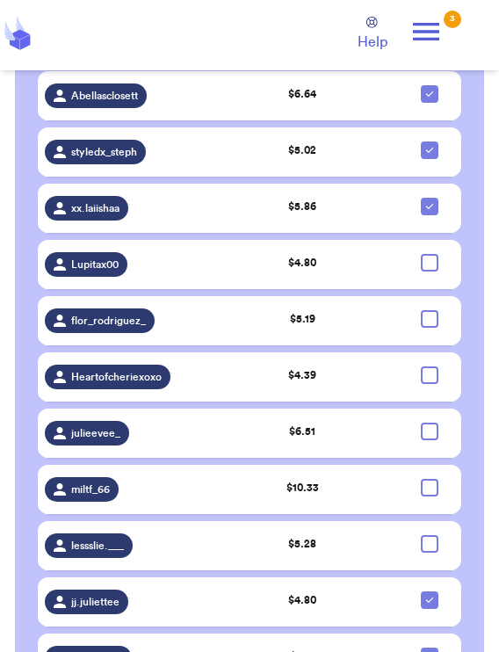
scroll to position [2408, 0]
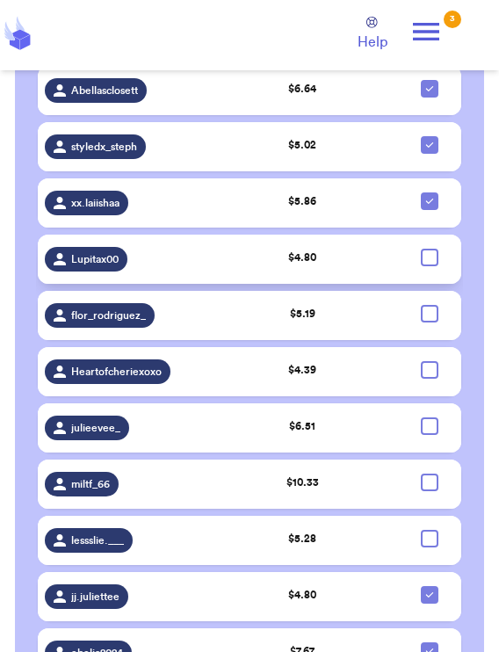
click at [329, 266] on div at bounding box center [430, 258] width 18 height 18
click at [329, 249] on input "checkbox" at bounding box center [429, 248] width 1 height 1
checkbox input "true"
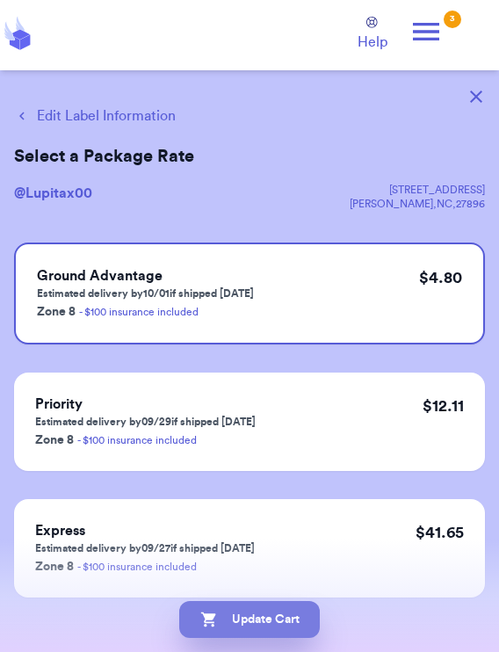
click at [298, 580] on button "Update Cart" at bounding box center [249, 619] width 141 height 37
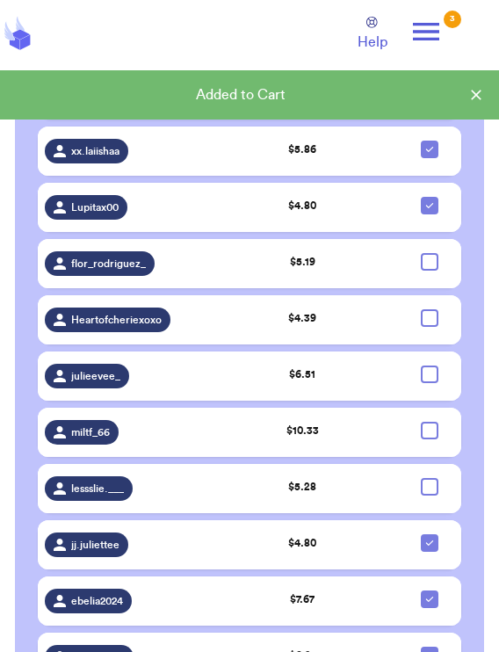
scroll to position [2500, 0]
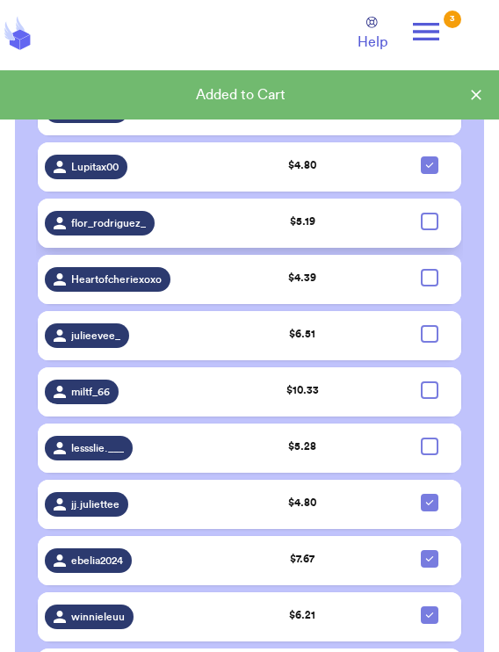
click at [329, 227] on td at bounding box center [429, 223] width 63 height 49
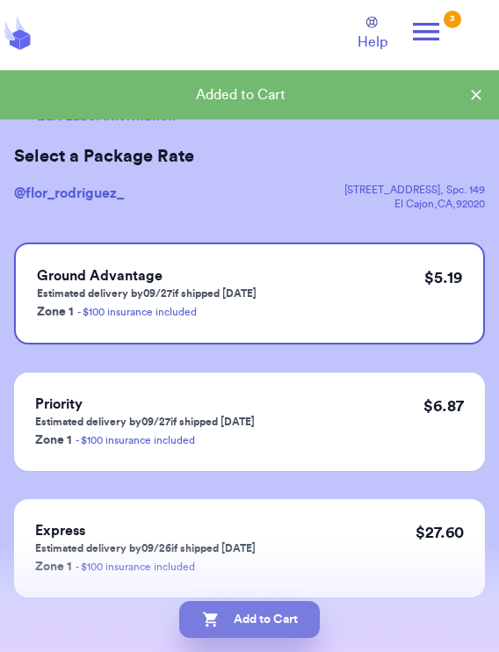
click at [295, 580] on button "Add to Cart" at bounding box center [249, 619] width 141 height 37
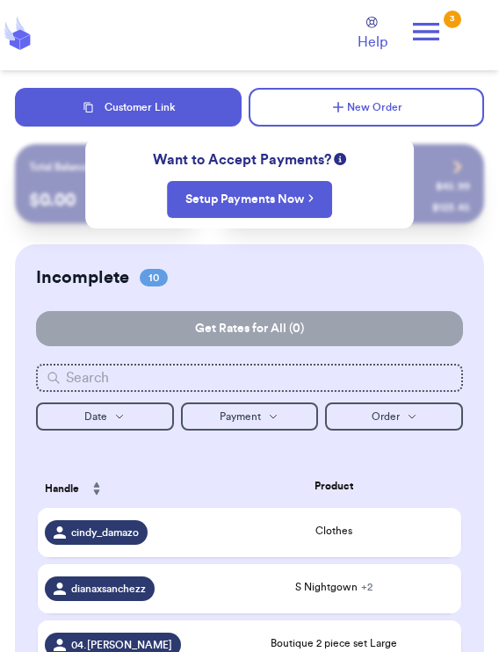
checkbox input "true"
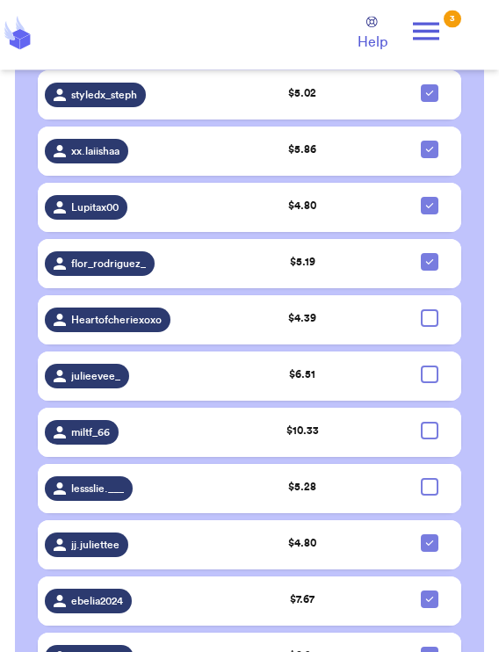
scroll to position [2460, 0]
click at [329, 327] on div at bounding box center [430, 318] width 18 height 18
click at [329, 309] on input "checkbox" at bounding box center [429, 308] width 1 height 1
checkbox input "true"
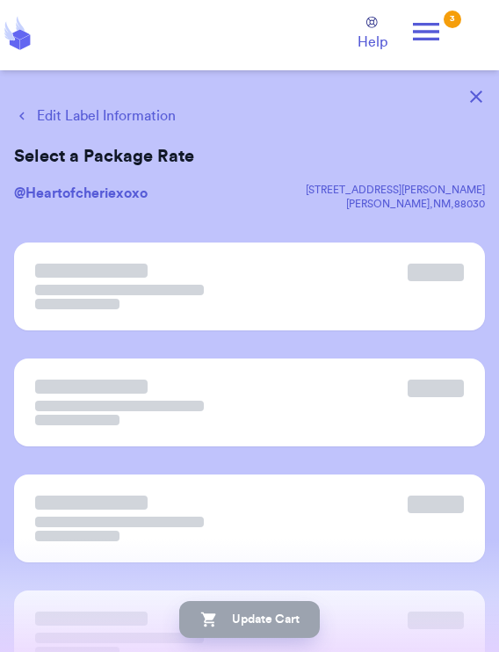
scroll to position [0, 0]
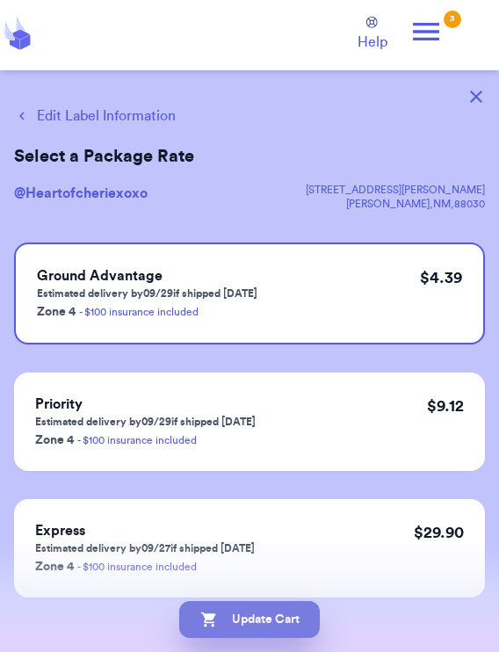
click at [287, 580] on button "Update Cart" at bounding box center [249, 619] width 141 height 37
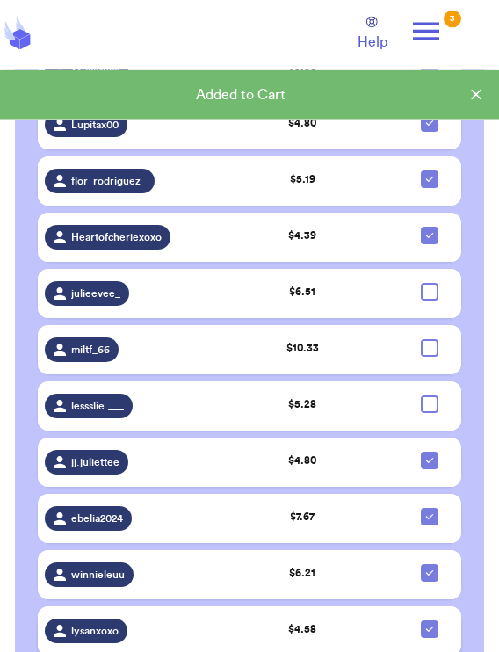
scroll to position [2542, 0]
click at [329, 301] on div at bounding box center [430, 292] width 18 height 18
click at [329, 283] on input "checkbox" at bounding box center [429, 282] width 1 height 1
checkbox input "true"
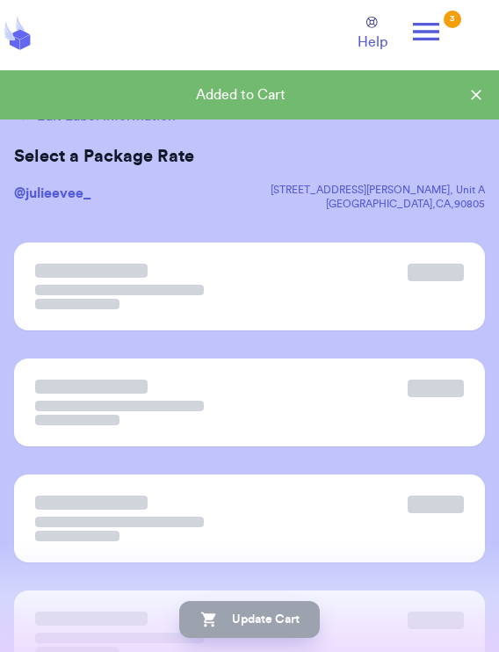
scroll to position [0, 0]
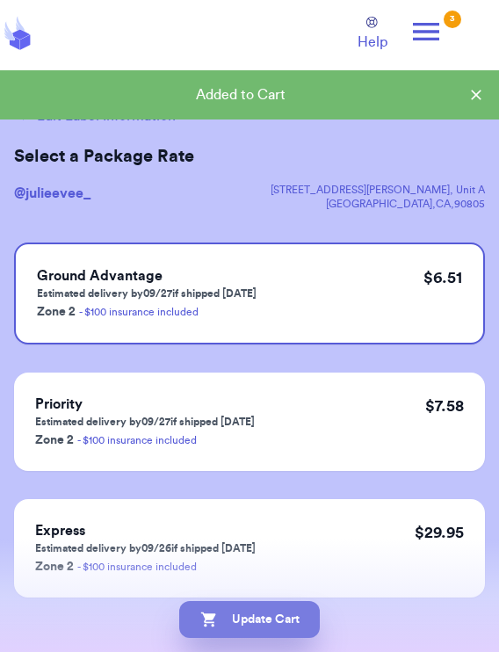
click at [285, 580] on button "Update Cart" at bounding box center [249, 619] width 141 height 37
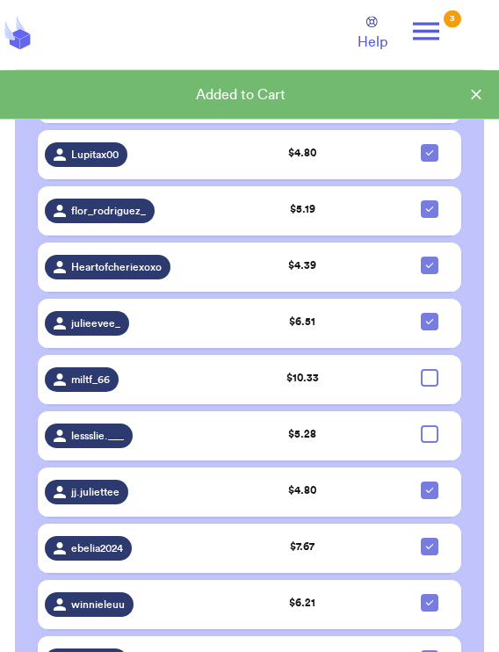
scroll to position [2512, 0]
click at [329, 387] on div at bounding box center [430, 378] width 18 height 18
click at [329, 369] on input "checkbox" at bounding box center [429, 368] width 1 height 1
checkbox input "true"
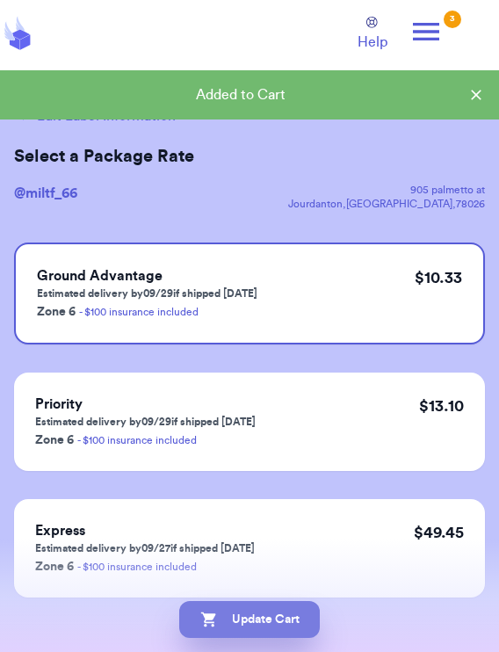
click at [298, 580] on button "Update Cart" at bounding box center [249, 619] width 141 height 37
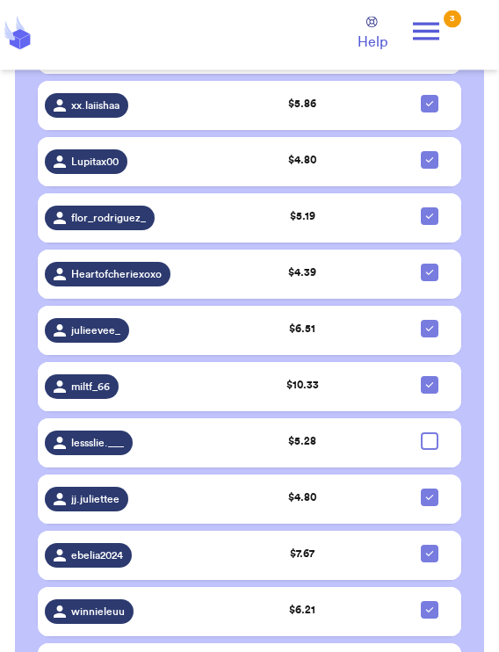
scroll to position [2522, 0]
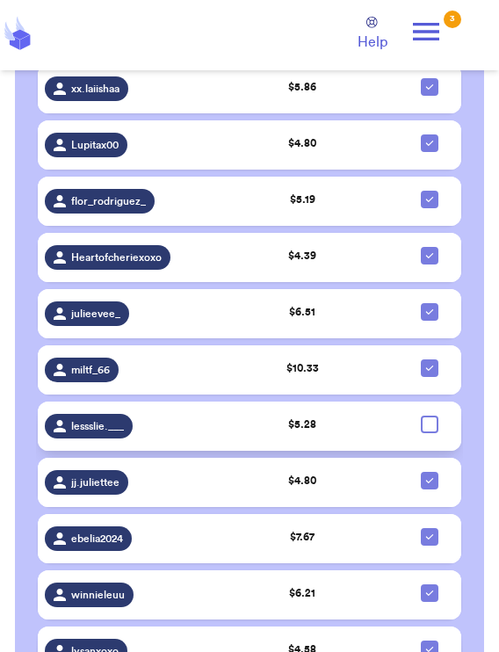
click at [329, 433] on div at bounding box center [430, 425] width 18 height 18
click at [329, 416] on input "checkbox" at bounding box center [429, 415] width 1 height 1
checkbox input "true"
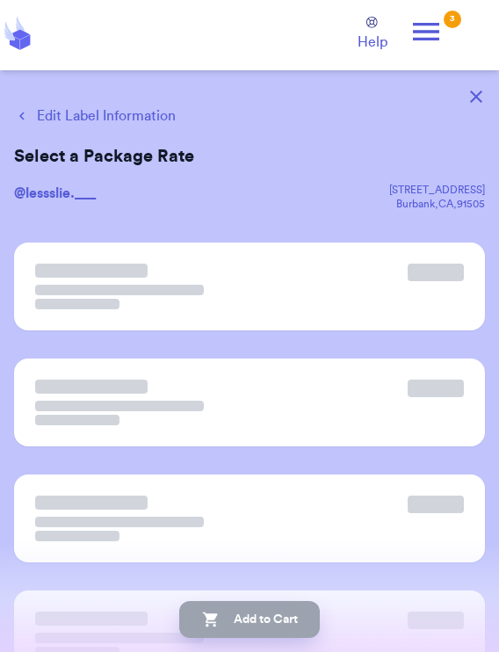
scroll to position [0, 0]
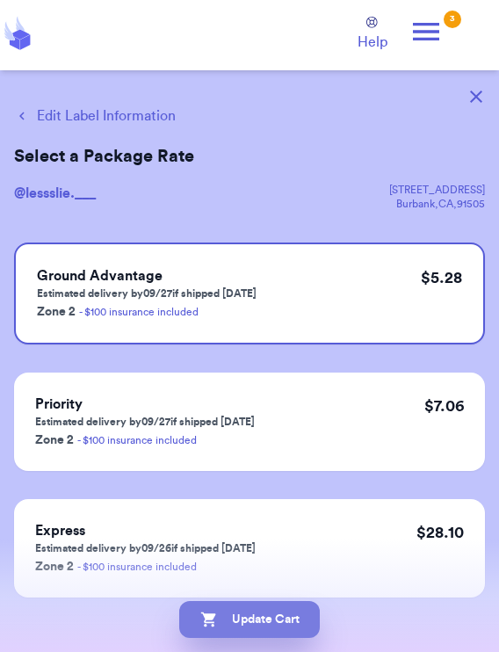
click at [301, 580] on button "Update Cart" at bounding box center [249, 619] width 141 height 37
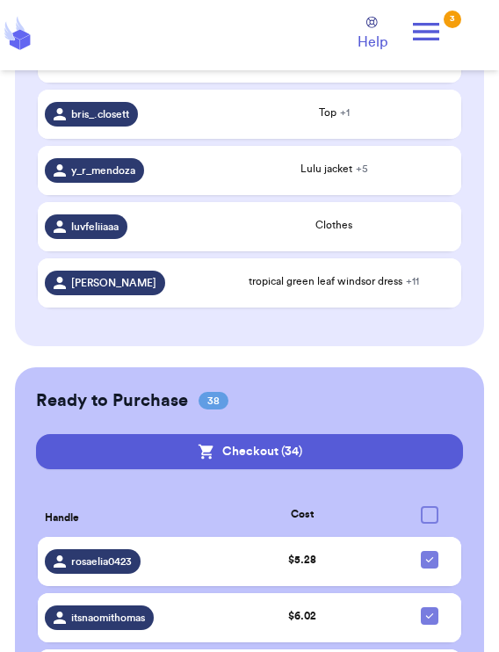
scroll to position [765, 0]
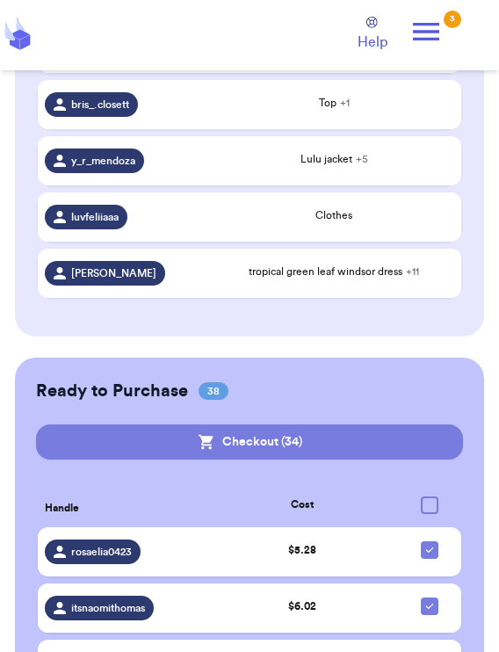
click at [329, 445] on button "Checkout ( 34 )" at bounding box center [249, 441] width 427 height 35
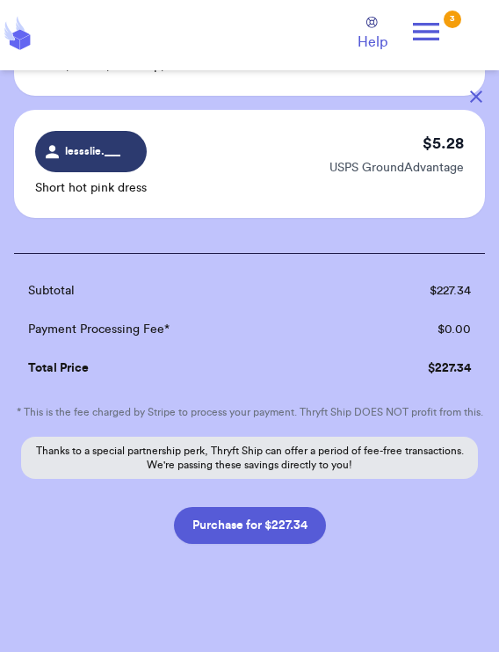
scroll to position [4116, 0]
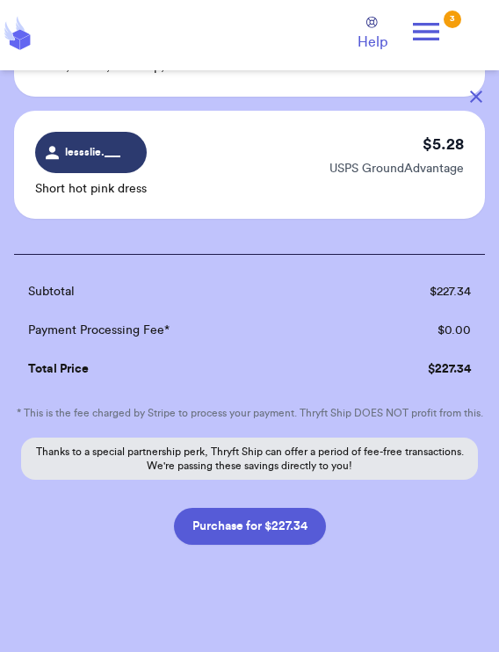
click at [303, 512] on button "Purchase for $227.34" at bounding box center [250, 526] width 152 height 37
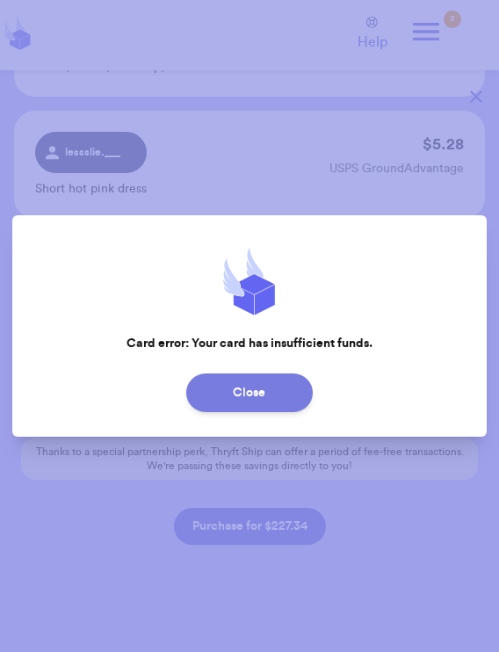
click at [298, 390] on button "Close" at bounding box center [249, 392] width 127 height 39
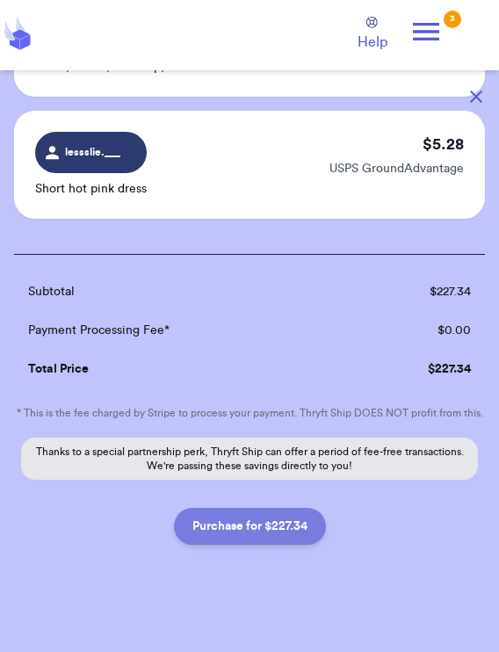
click at [292, 508] on button "Purchase for $227.34" at bounding box center [250, 526] width 152 height 37
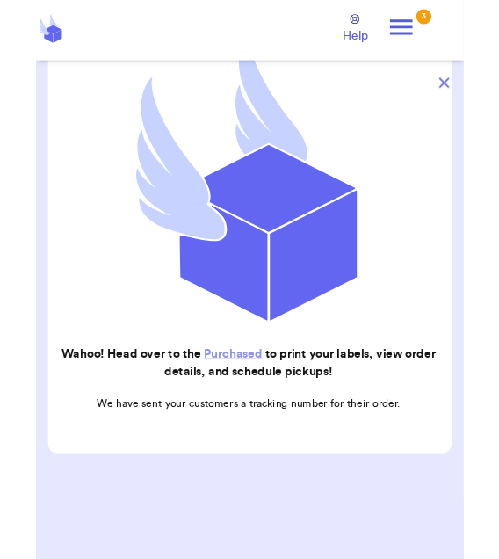
scroll to position [199, 0]
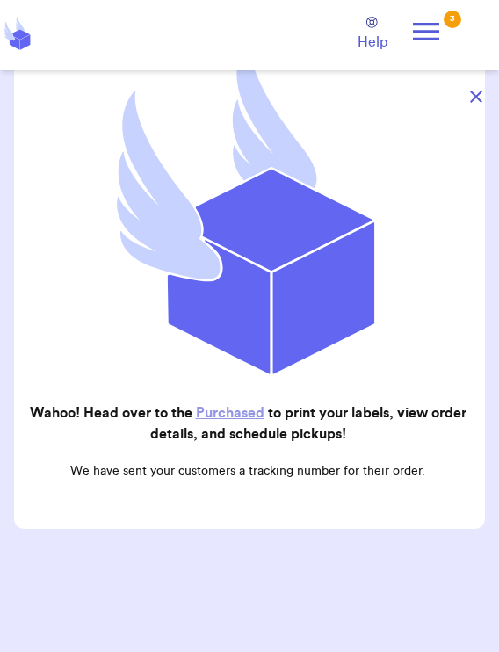
click at [329, 104] on button "button" at bounding box center [476, 96] width 39 height 39
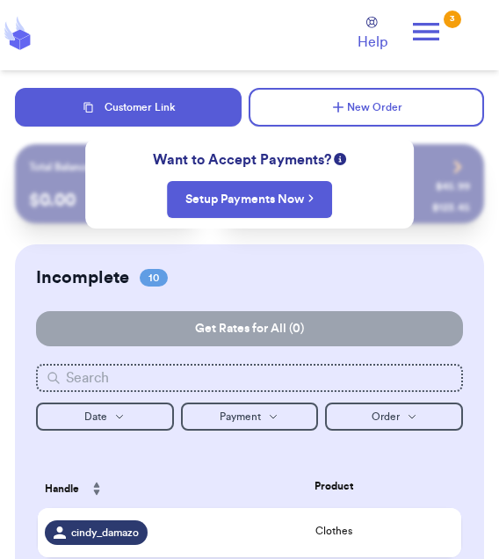
click at [329, 35] on icon at bounding box center [426, 31] width 35 height 35
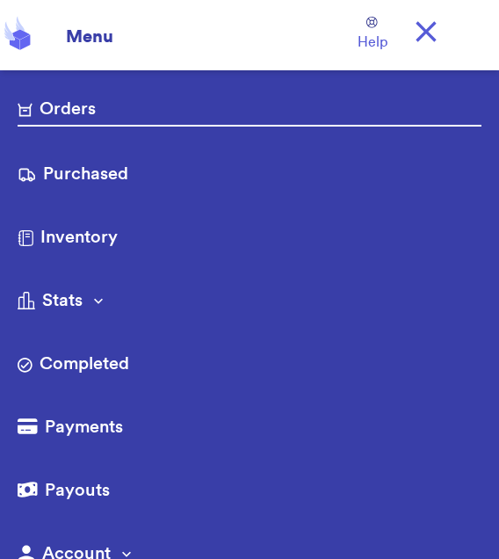
click at [214, 173] on link "Purchased" at bounding box center [250, 176] width 464 height 28
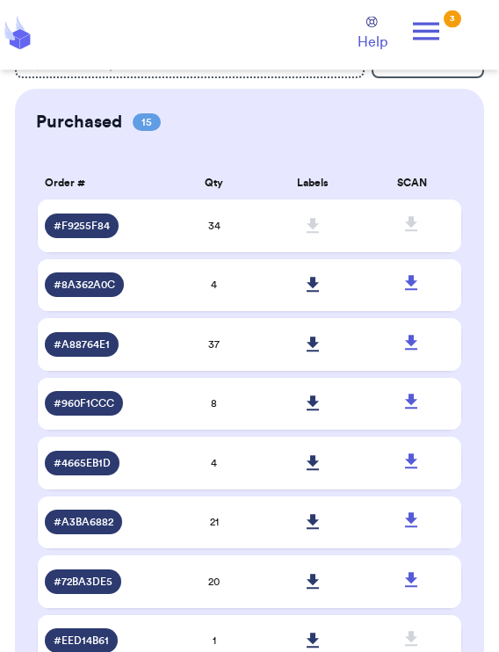
scroll to position [38, 0]
click at [329, 231] on icon at bounding box center [411, 223] width 12 height 15
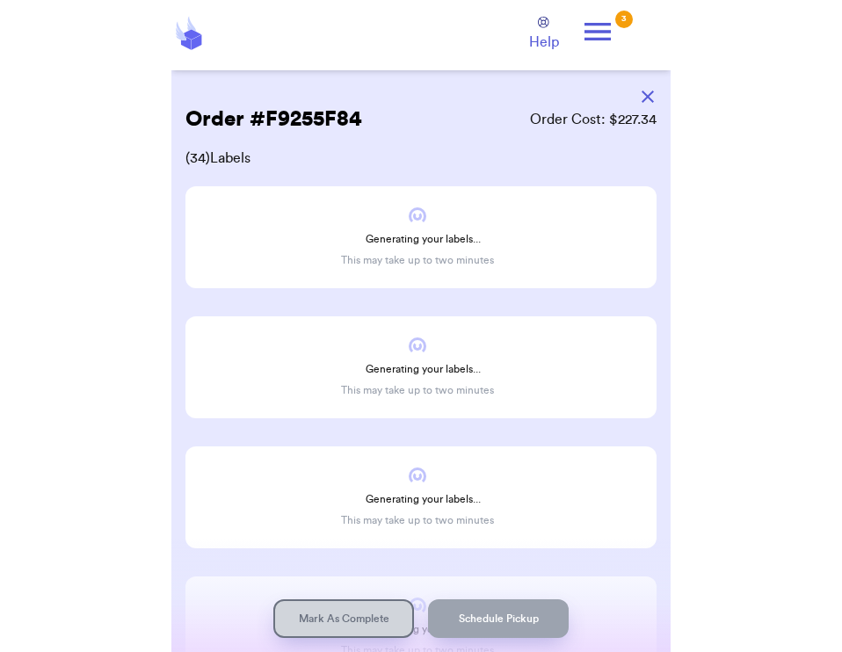
scroll to position [0, 0]
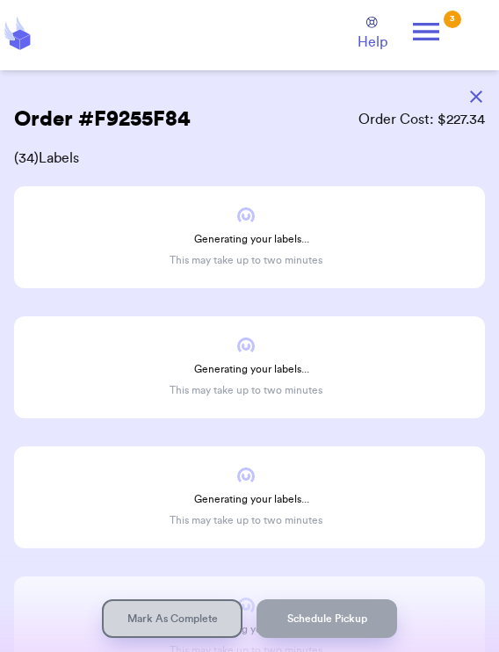
click at [329, 158] on span "( 34 ) Labels" at bounding box center [249, 158] width 471 height 21
click at [329, 235] on div "Generating your labels... This may take up to two minutes" at bounding box center [249, 237] width 471 height 102
click at [329, 91] on icon "button" at bounding box center [476, 97] width 12 height 12
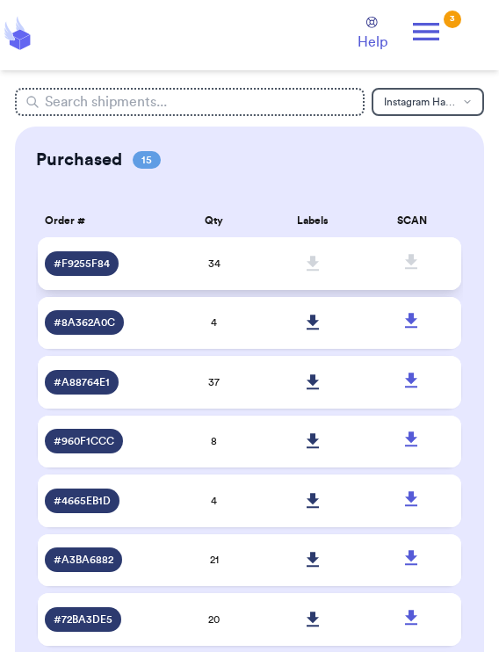
click at [320, 268] on span at bounding box center [312, 263] width 39 height 39
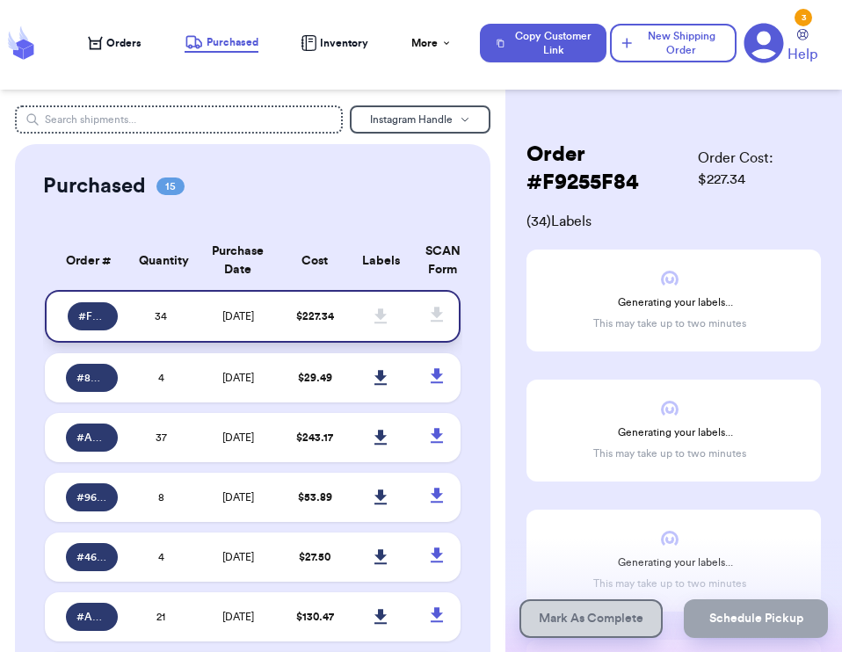
click at [329, 326] on icon at bounding box center [437, 315] width 22 height 22
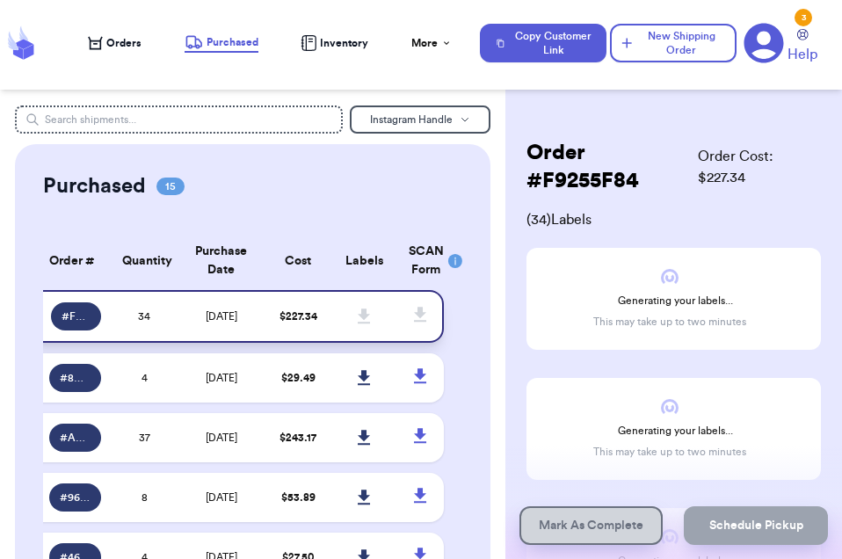
scroll to position [0, 17]
click at [329, 336] on span at bounding box center [364, 316] width 39 height 39
click at [329, 326] on icon at bounding box center [420, 315] width 22 height 22
click at [329, 336] on span at bounding box center [364, 316] width 39 height 39
click at [271, 391] on td "$ 29.49" at bounding box center [297, 377] width 67 height 49
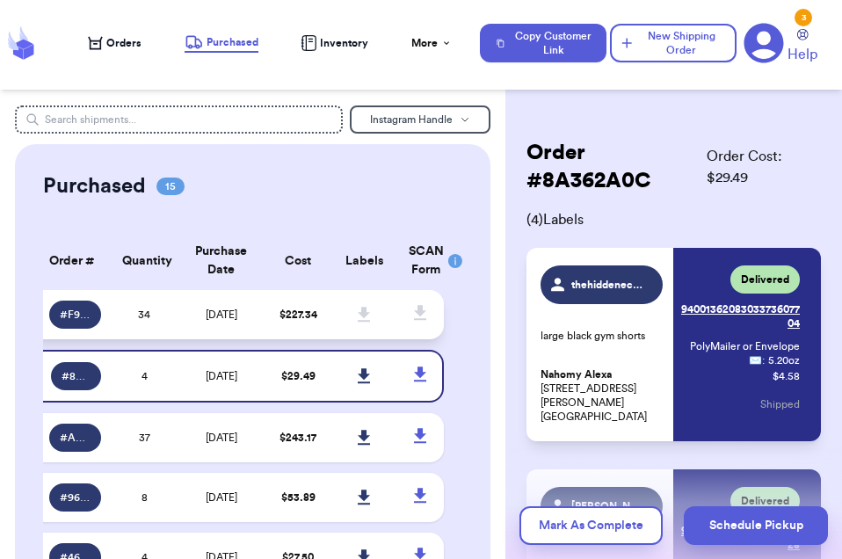
click at [329, 322] on icon at bounding box center [364, 314] width 12 height 15
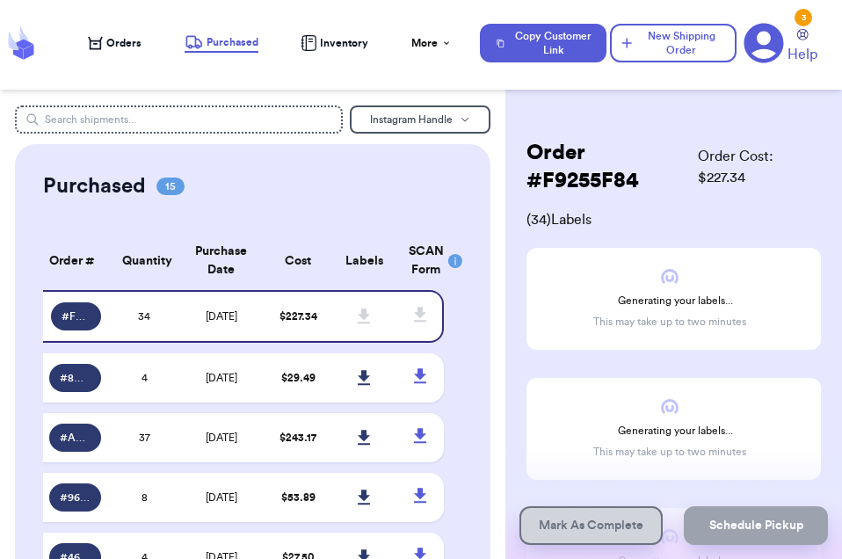
click at [329, 308] on div "Generating your labels... This may take up to two minutes" at bounding box center [673, 299] width 294 height 102
click at [329, 291] on div "Generating your labels... This may take up to two minutes" at bounding box center [673, 299] width 294 height 102
click at [329, 131] on button "Instagram Handle" at bounding box center [420, 119] width 141 height 28
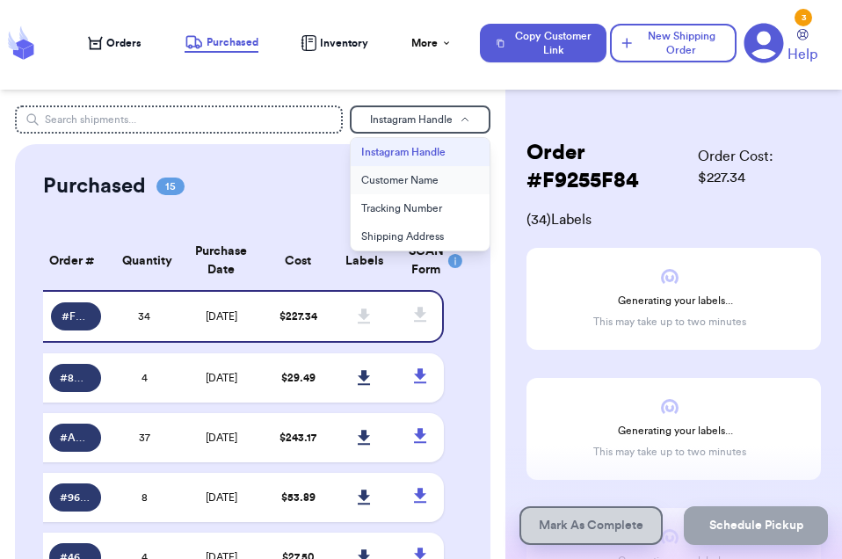
click at [329, 185] on button "Customer Name" at bounding box center [420, 180] width 139 height 28
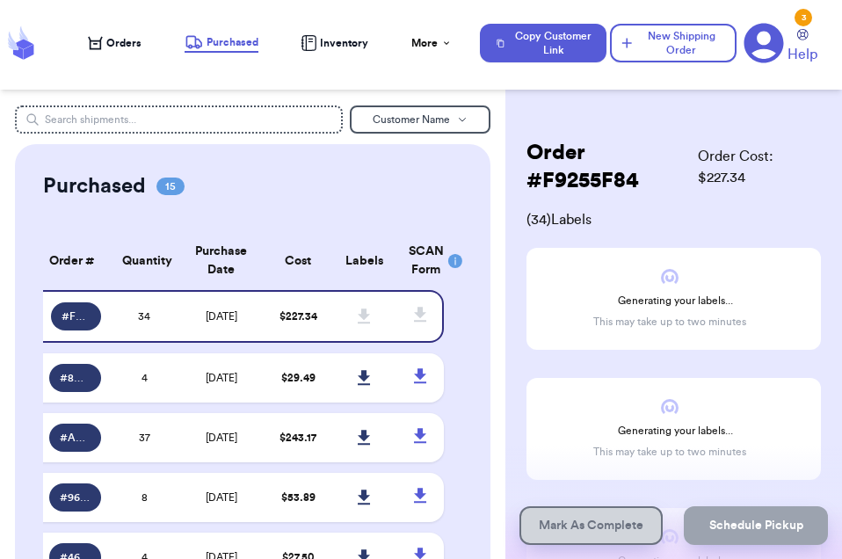
click at [329, 125] on button "Customer Name" at bounding box center [420, 119] width 141 height 28
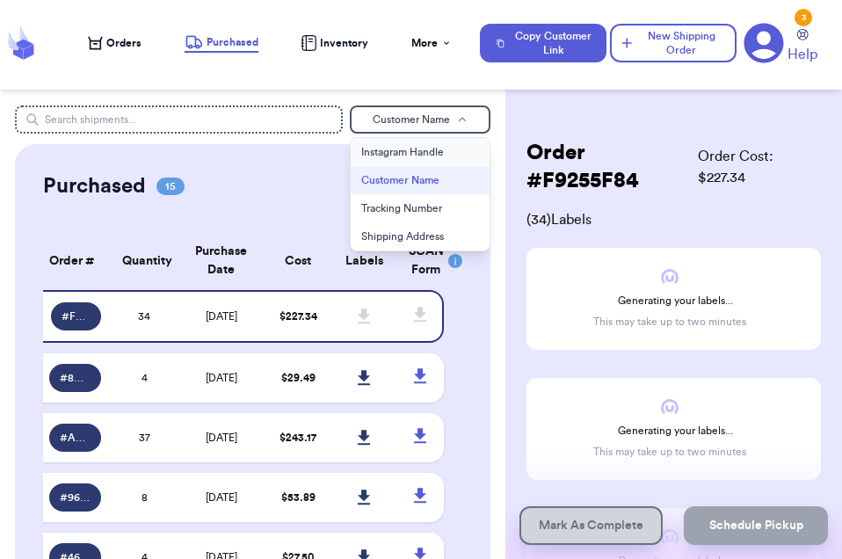
click at [329, 160] on button "Instagram Handle" at bounding box center [420, 152] width 139 height 28
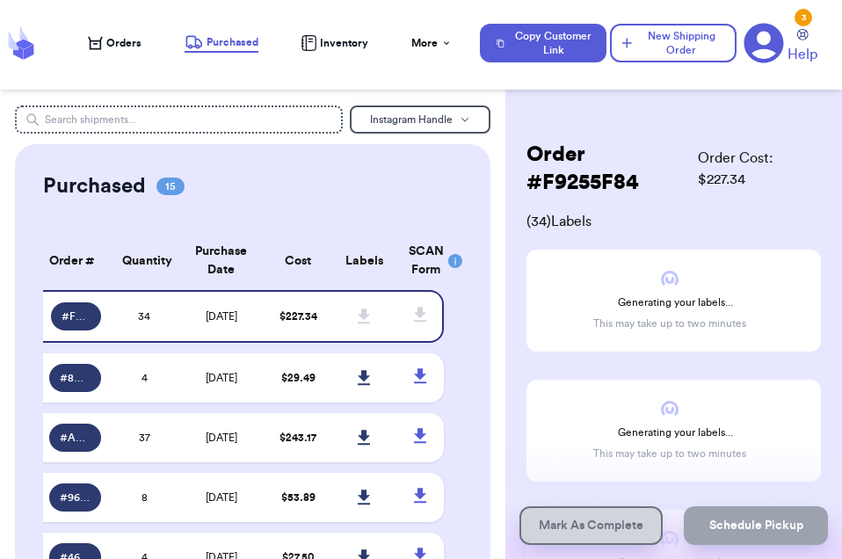
scroll to position [0, 0]
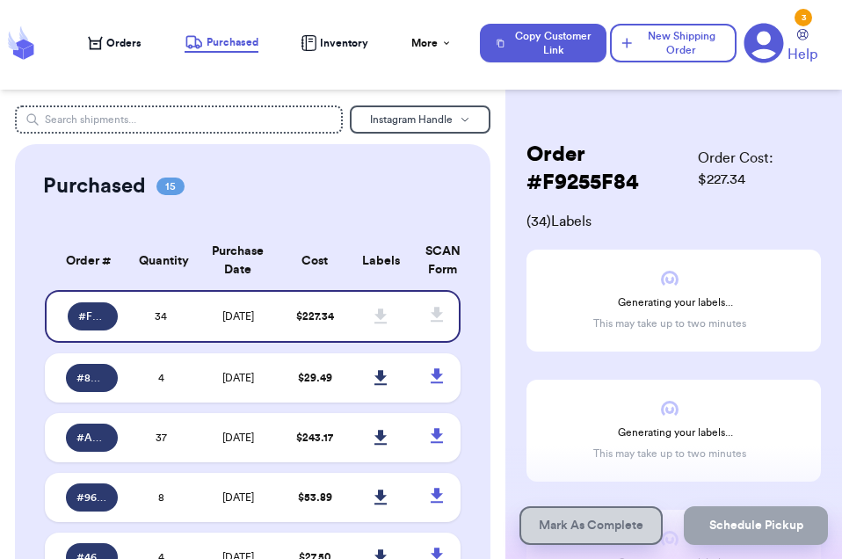
scroll to position [-1, 0]
click at [440, 318] on icon at bounding box center [437, 315] width 22 height 22
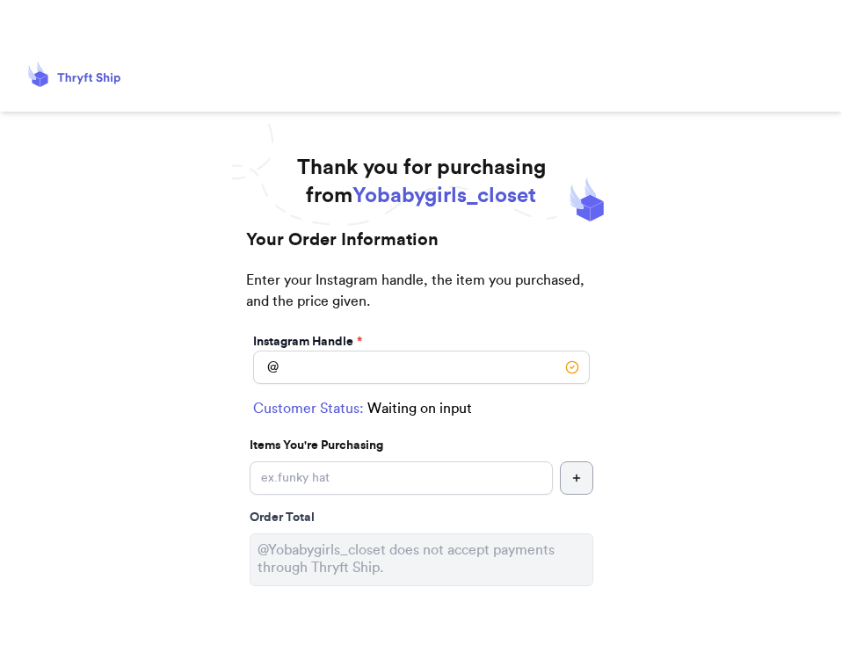
scroll to position [94, 0]
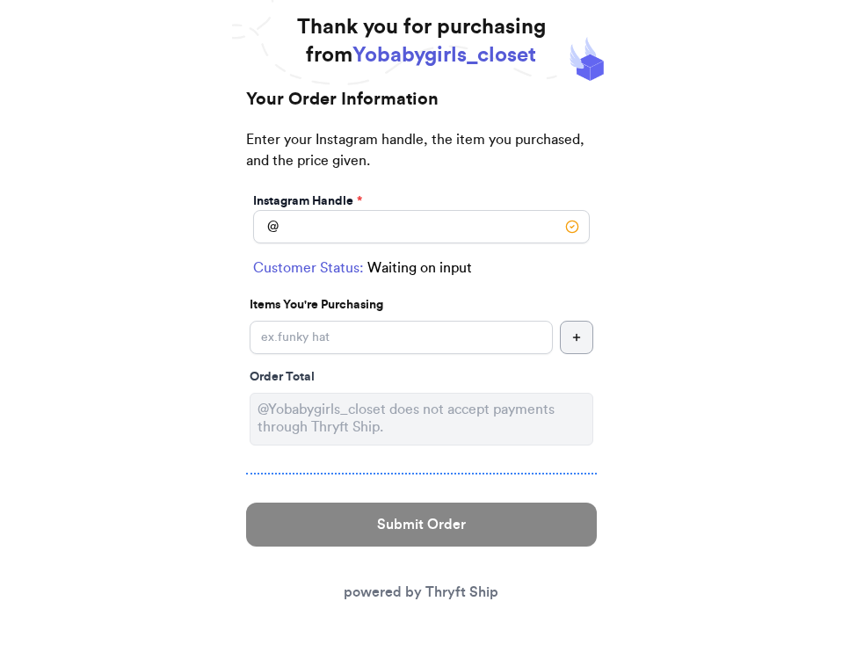
click at [478, 558] on link "powered by Thryft Ship" at bounding box center [421, 592] width 155 height 14
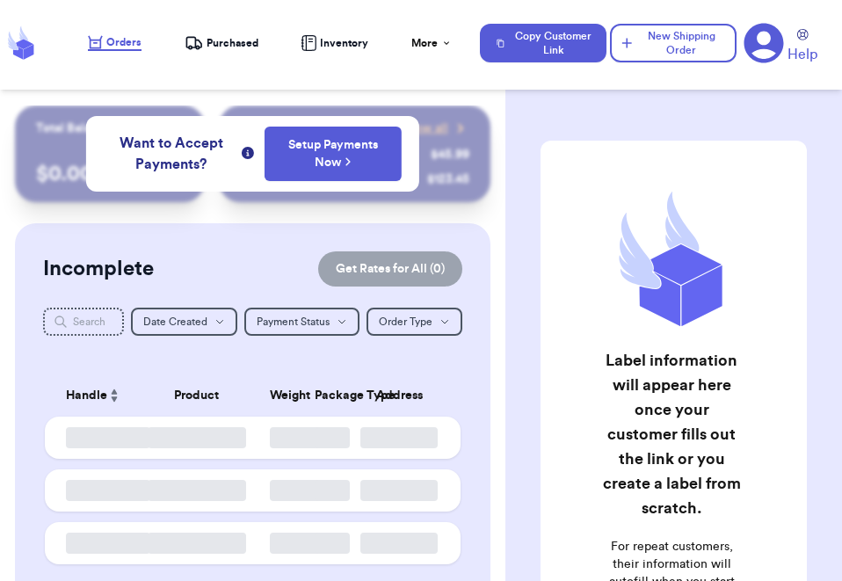
checkbox input "false"
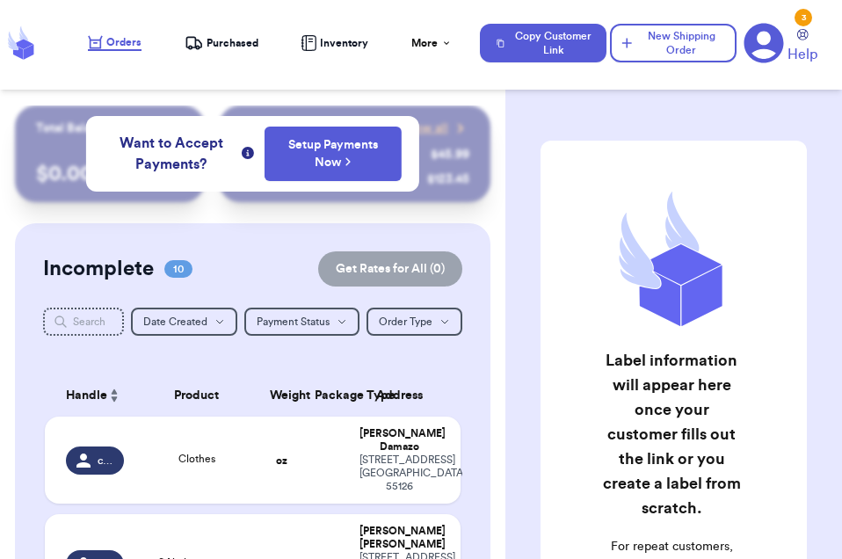
click at [253, 48] on span "Purchased" at bounding box center [232, 43] width 52 height 14
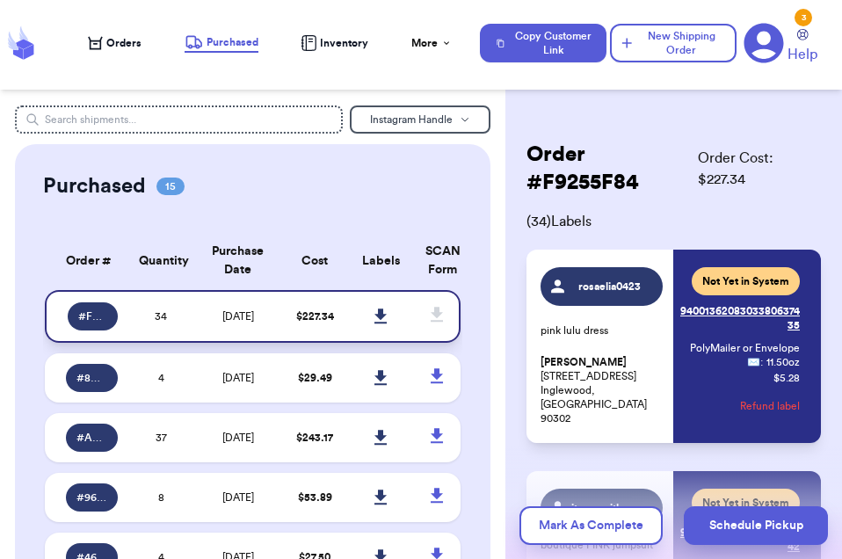
click at [385, 318] on link at bounding box center [381, 316] width 39 height 39
click at [380, 324] on icon at bounding box center [380, 316] width 13 height 16
click at [431, 322] on icon at bounding box center [437, 315] width 22 height 22
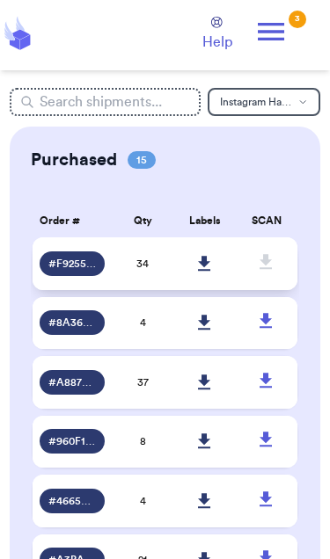
click at [203, 271] on icon at bounding box center [204, 263] width 12 height 15
click at [273, 272] on icon at bounding box center [266, 262] width 22 height 22
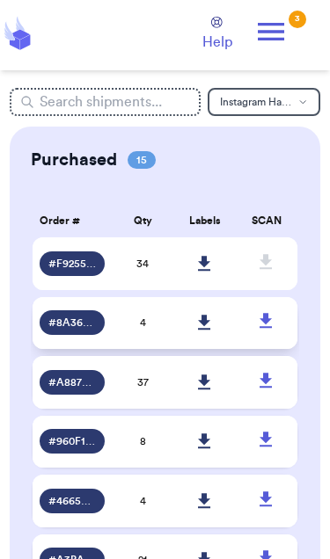
click at [269, 332] on icon at bounding box center [266, 321] width 22 height 22
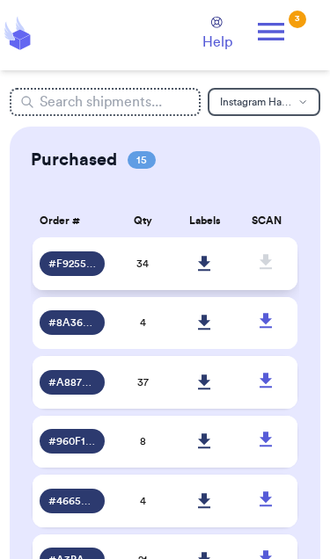
click at [206, 272] on icon at bounding box center [204, 264] width 13 height 16
click at [129, 278] on td "34" at bounding box center [143, 263] width 62 height 53
click at [144, 269] on span "34" at bounding box center [142, 263] width 12 height 11
click at [267, 263] on icon at bounding box center [266, 262] width 22 height 22
